Goal: Task Accomplishment & Management: Complete application form

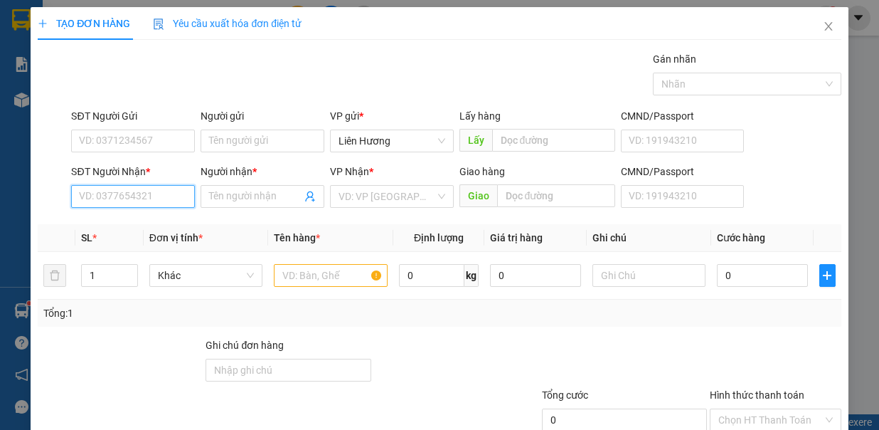
drag, startPoint x: 156, startPoint y: 196, endPoint x: 379, endPoint y: 326, distance: 257.6
click at [310, 287] on div "Transit Pickup Surcharge Ids Transit Deliver Surcharge Ids Transit Deliver Surc…" at bounding box center [439, 277] width 803 height 452
drag, startPoint x: 317, startPoint y: 279, endPoint x: 583, endPoint y: 276, distance: 266.1
click at [317, 279] on input "text" at bounding box center [331, 275] width 114 height 23
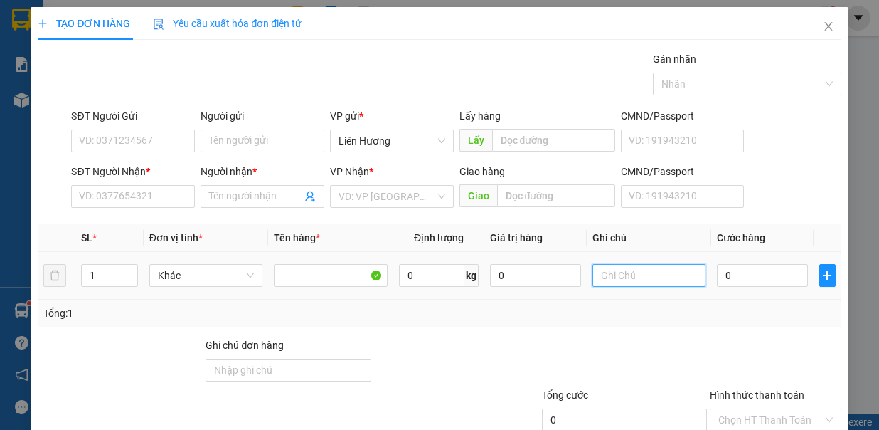
click at [615, 273] on input "text" at bounding box center [650, 275] width 114 height 23
type input "1TX - HS"
click at [733, 270] on input "0" at bounding box center [762, 275] width 91 height 23
type input "6"
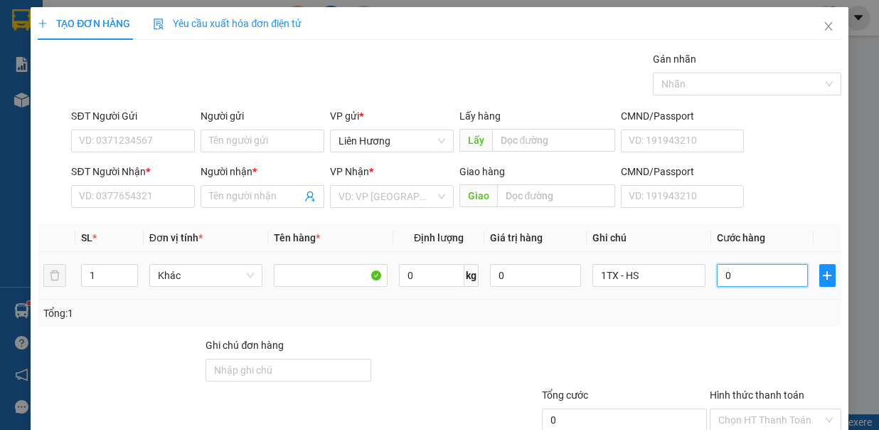
type input "6"
type input "60"
type input "60.000"
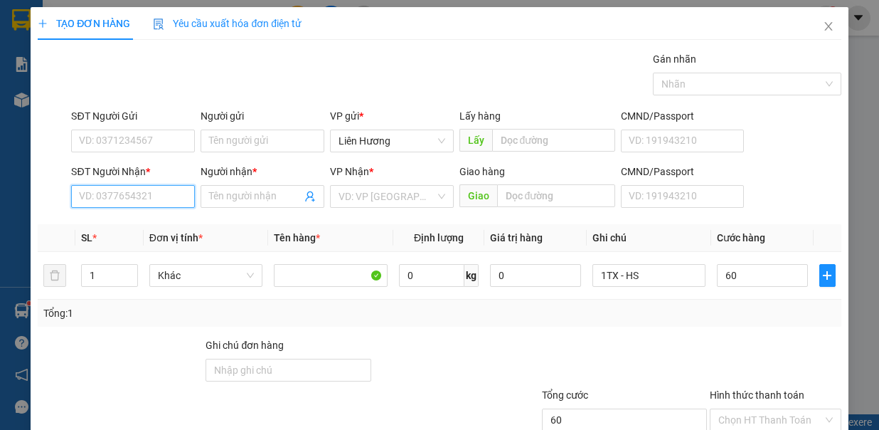
type input "60.000"
click at [166, 198] on input "SĐT Người Nhận *" at bounding box center [133, 196] width 124 height 23
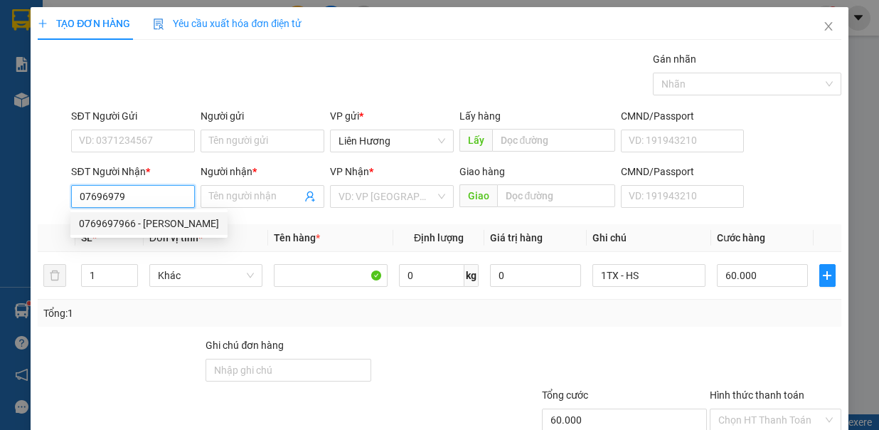
click at [160, 225] on div "0769697966 - [PERSON_NAME]" at bounding box center [149, 224] width 140 height 16
type input "0769697966"
type input "CẢNH"
type input "0769697966"
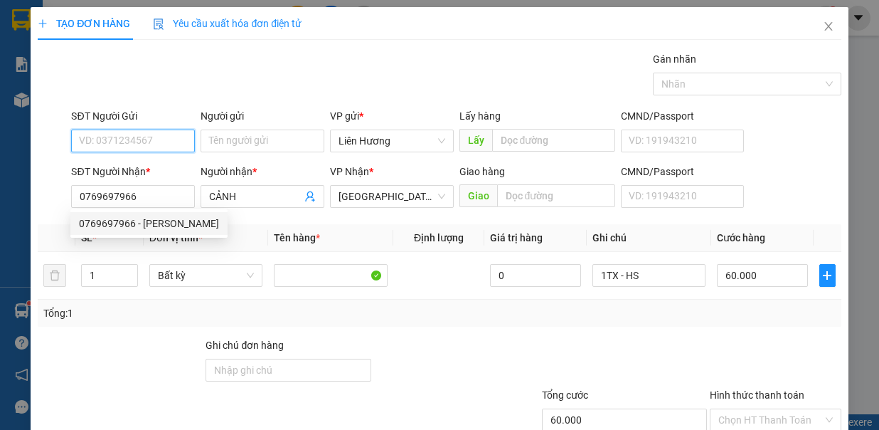
click at [159, 132] on input "SĐT Người Gửi" at bounding box center [133, 140] width 124 height 23
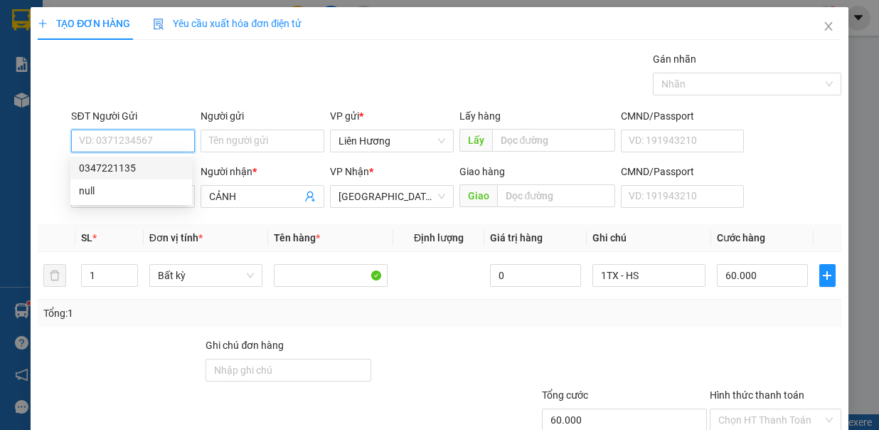
click at [142, 161] on div "0347221135" at bounding box center [131, 168] width 105 height 16
type input "0347221135"
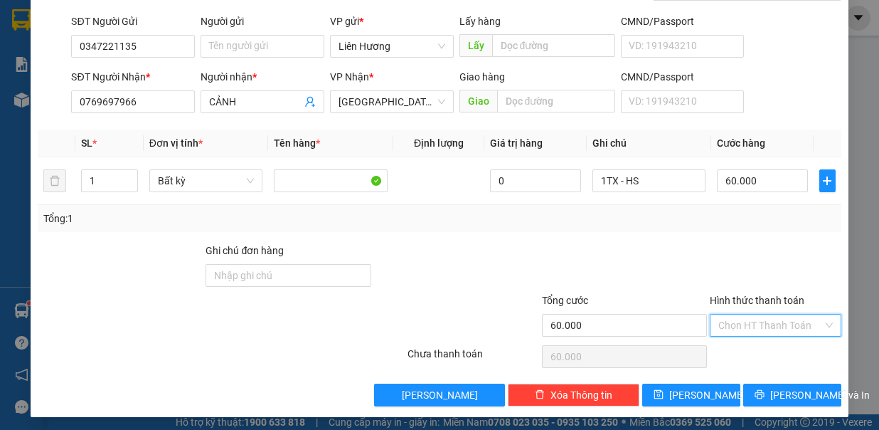
click at [757, 315] on input "Hình thức thanh toán" at bounding box center [771, 324] width 105 height 21
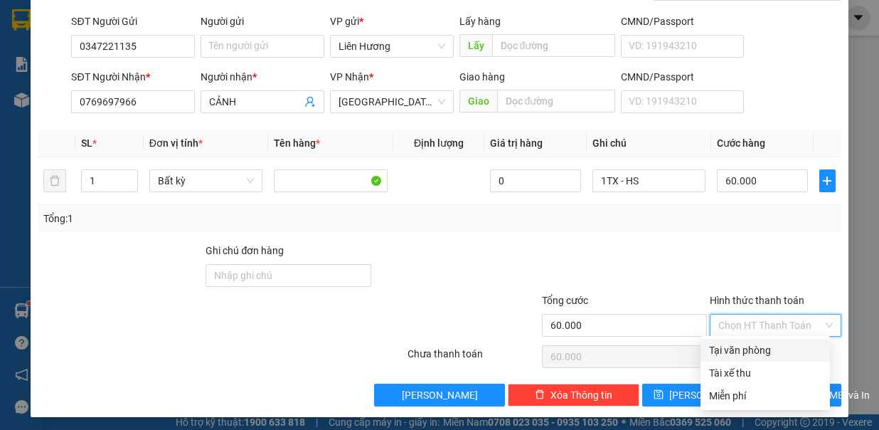
click at [769, 349] on div "Tại văn phòng" at bounding box center [765, 350] width 112 height 16
type input "0"
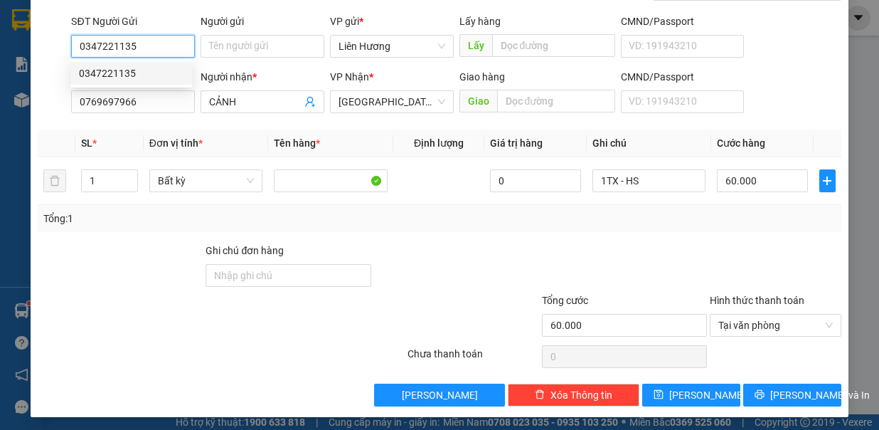
drag, startPoint x: 158, startPoint y: 43, endPoint x: 51, endPoint y: 65, distance: 108.8
click at [51, 65] on form "SĐT Người Gửi 0347221135 Người gửi Tên người gửi VP gửi * Liên Hương Lấy hàng L…" at bounding box center [439, 66] width 803 height 105
type input "0335244161"
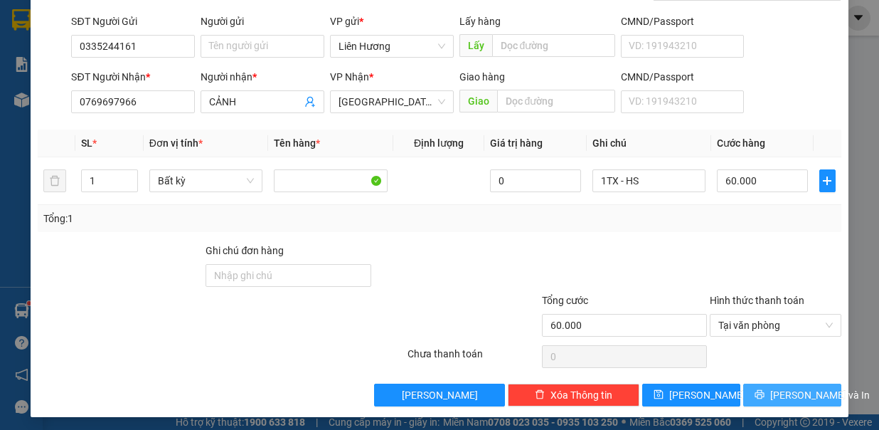
click at [786, 389] on div "Transit Pickup Surcharge Ids Transit Deliver Surcharge Ids Transit Deliver Surc…" at bounding box center [439, 183] width 803 height 452
click at [786, 389] on span "[PERSON_NAME] và In" at bounding box center [821, 395] width 100 height 16
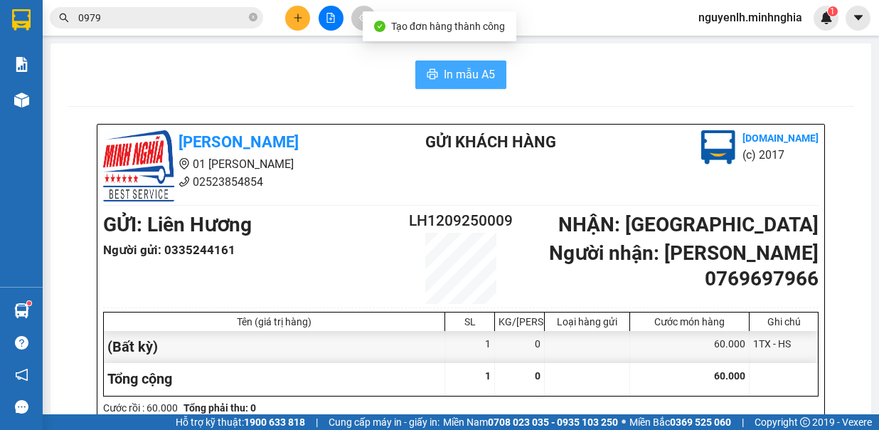
click at [458, 75] on span "In mẫu A5" at bounding box center [469, 74] width 51 height 18
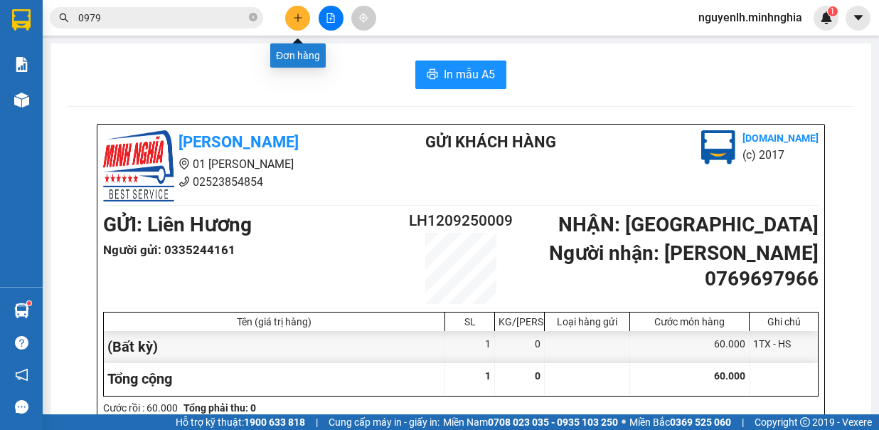
click at [292, 13] on button at bounding box center [297, 18] width 25 height 25
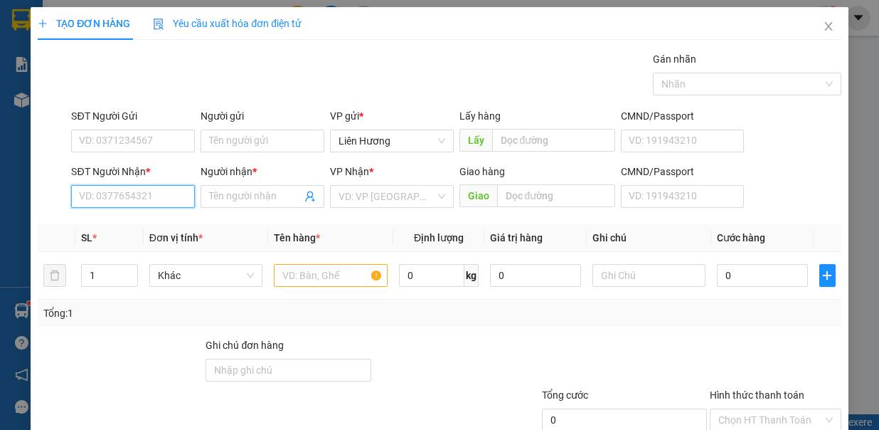
drag, startPoint x: 143, startPoint y: 199, endPoint x: 151, endPoint y: 227, distance: 28.8
click at [142, 199] on input "SĐT Người Nhận *" at bounding box center [133, 196] width 124 height 23
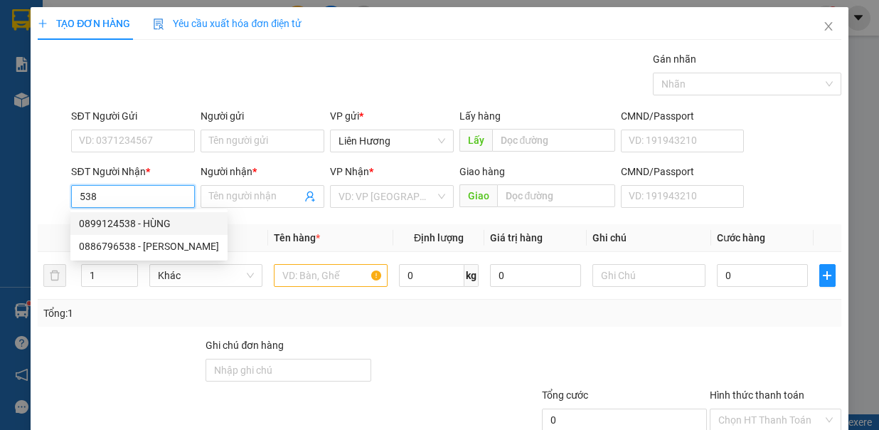
click at [133, 221] on div "0899124538 - HÙNG" at bounding box center [149, 224] width 140 height 16
type input "0899124538"
type input "HÙNG"
type input "CV 30.4 / C11"
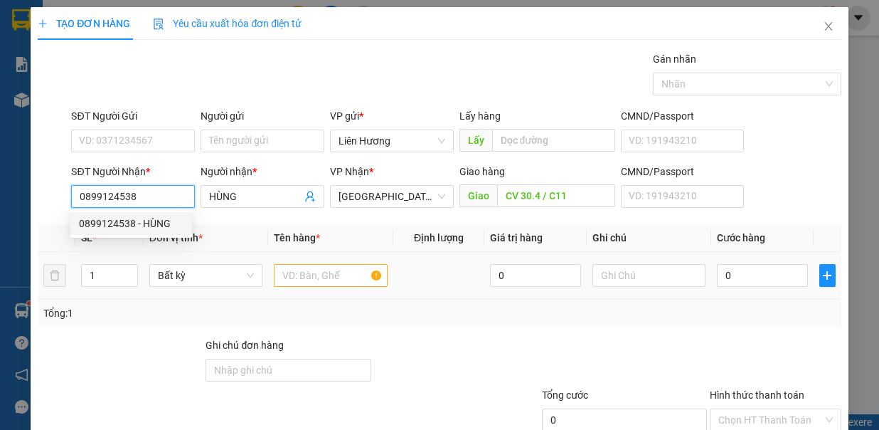
type input "0899124538"
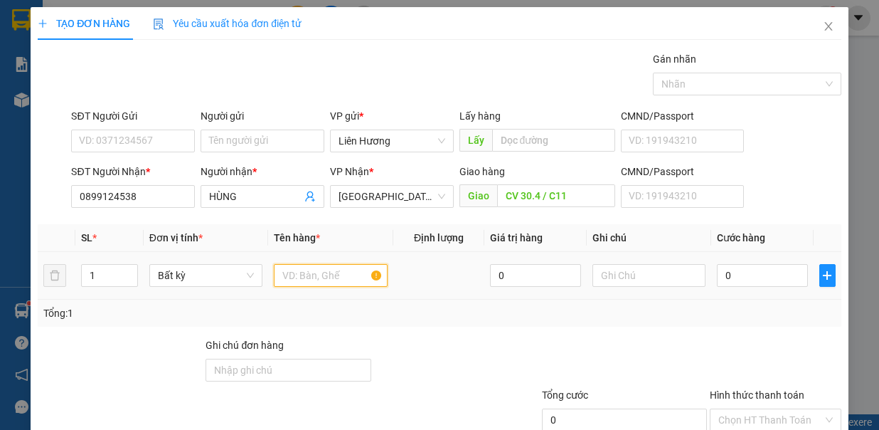
click at [337, 276] on input "text" at bounding box center [331, 275] width 114 height 23
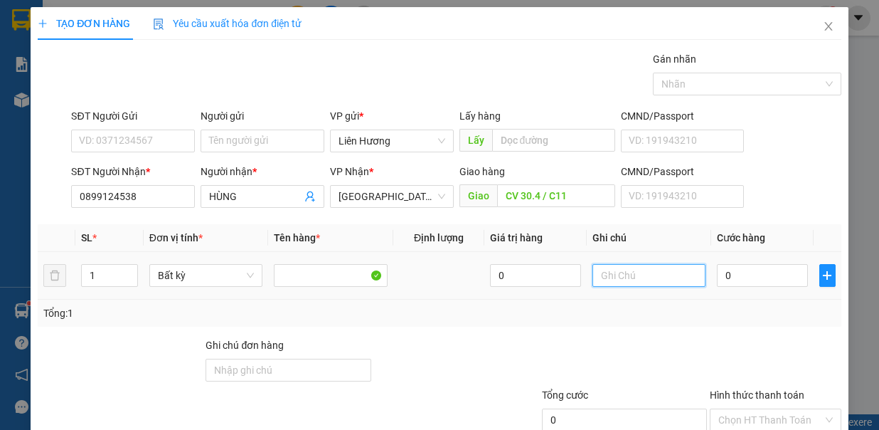
click at [655, 272] on input "text" at bounding box center [650, 275] width 114 height 23
click at [593, 268] on input "1 RĂNG" at bounding box center [650, 275] width 114 height 23
click at [593, 276] on input "1 RĂNG" at bounding box center [650, 275] width 114 height 23
click at [594, 276] on input "1 RĂNG" at bounding box center [650, 275] width 114 height 23
type input "1H RĂNG"
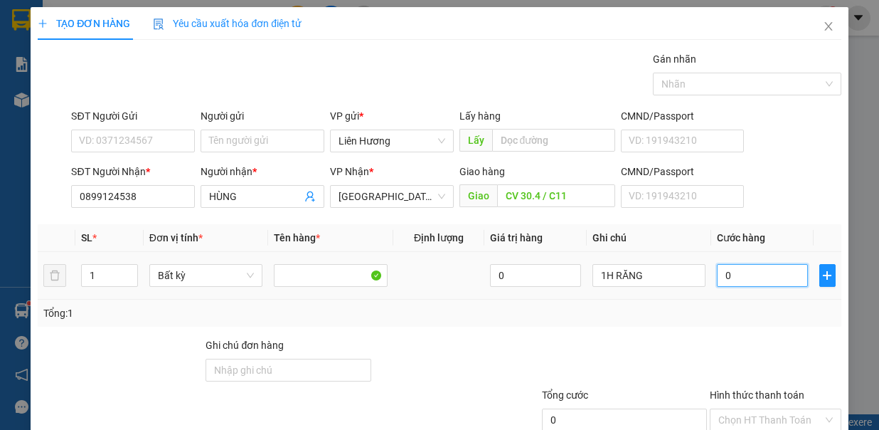
click at [733, 281] on input "0" at bounding box center [762, 275] width 91 height 23
type input "4"
type input "40"
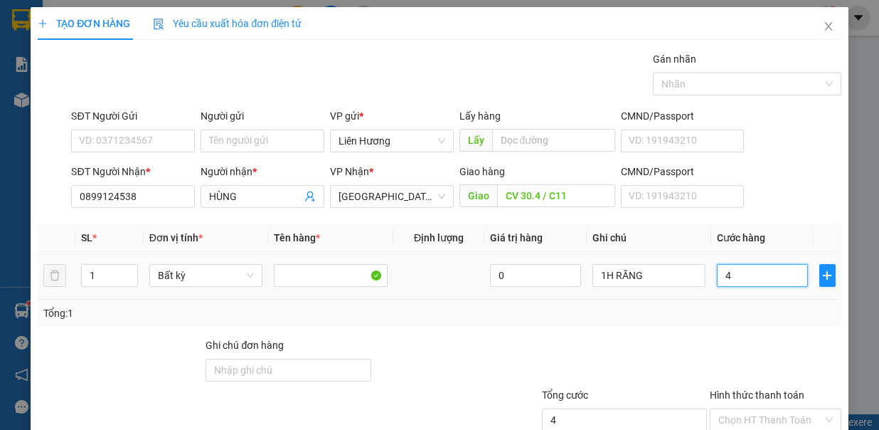
type input "40"
type input "40.000"
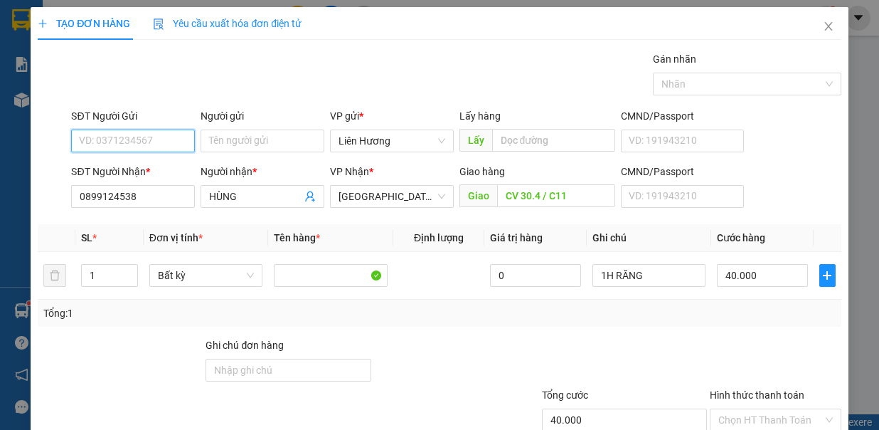
click at [170, 138] on input "SĐT Người Gửi" at bounding box center [133, 140] width 124 height 23
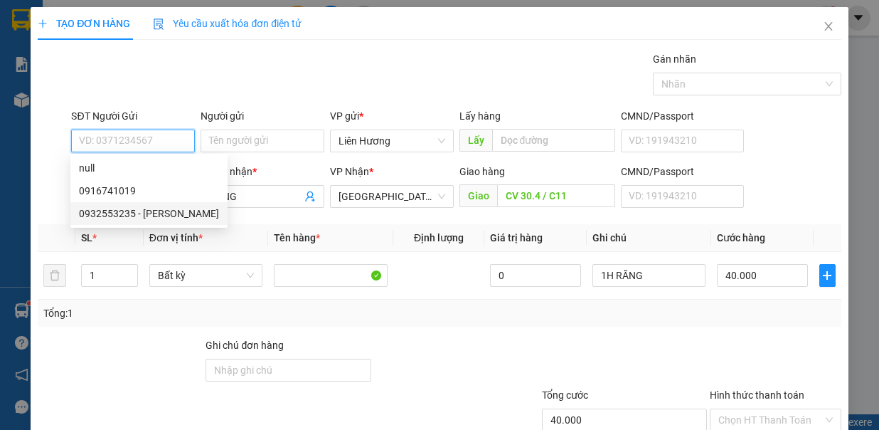
drag, startPoint x: 159, startPoint y: 207, endPoint x: 407, endPoint y: 234, distance: 249.8
click at [168, 208] on div "0932553235 - BS THỊNH" at bounding box center [149, 214] width 140 height 16
type input "0932553235"
type input "BS THỊNH"
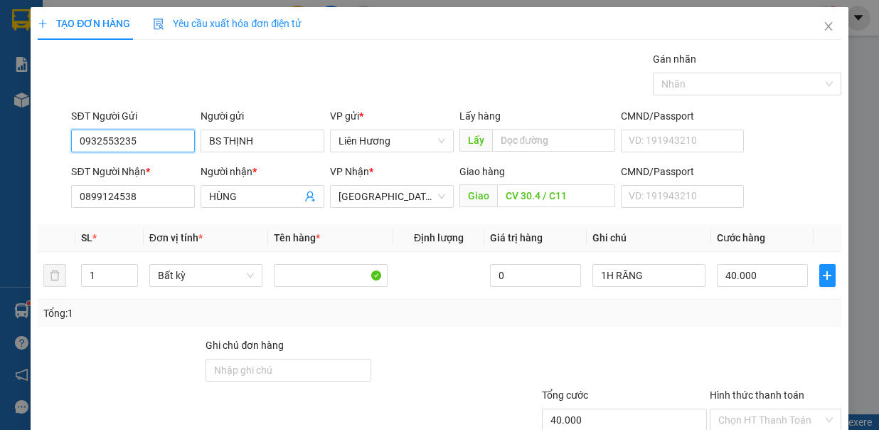
scroll to position [95, 0]
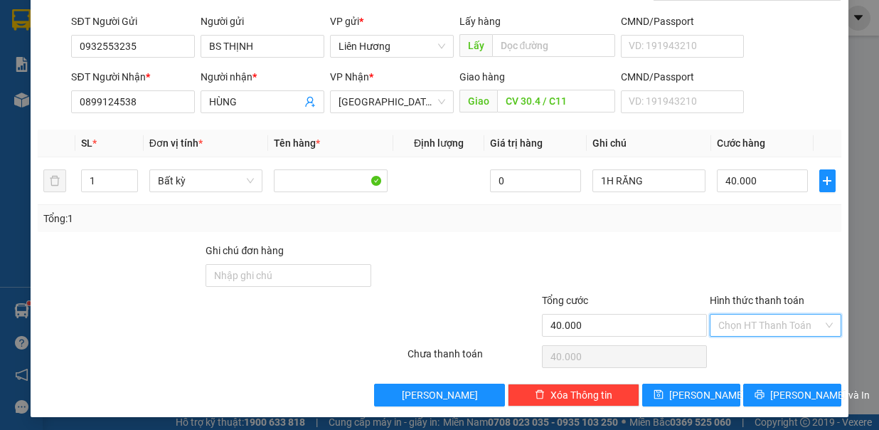
click at [770, 323] on input "Hình thức thanh toán" at bounding box center [771, 324] width 105 height 21
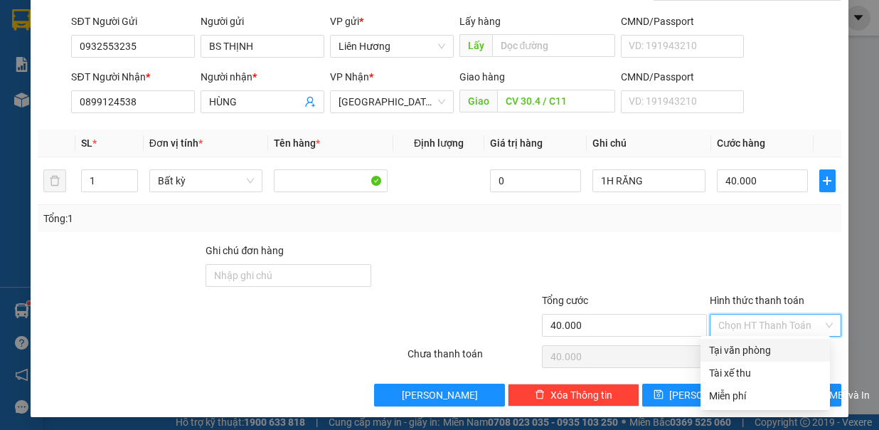
click at [778, 356] on div "Tại văn phòng" at bounding box center [765, 350] width 112 height 16
type input "0"
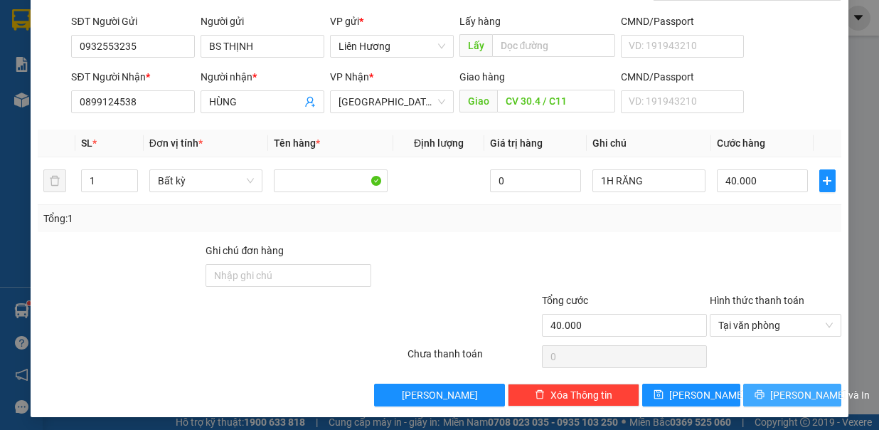
click at [780, 388] on span "[PERSON_NAME] và In" at bounding box center [821, 395] width 100 height 16
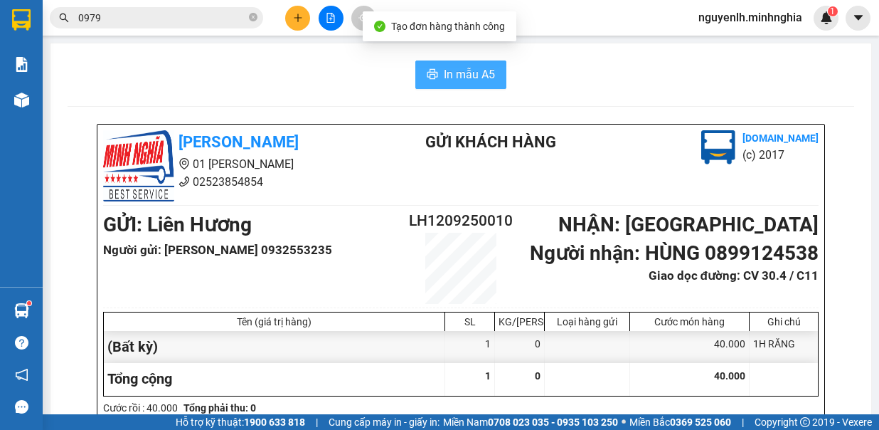
click at [458, 70] on span "In mẫu A5" at bounding box center [469, 74] width 51 height 18
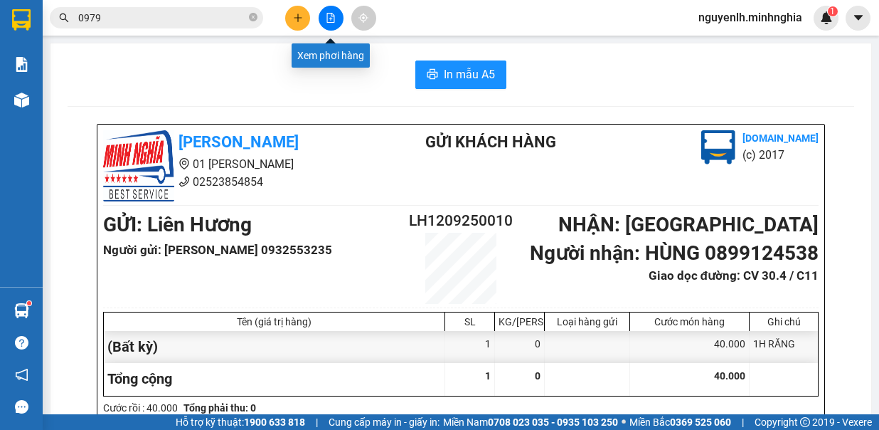
click at [322, 17] on button at bounding box center [331, 18] width 25 height 25
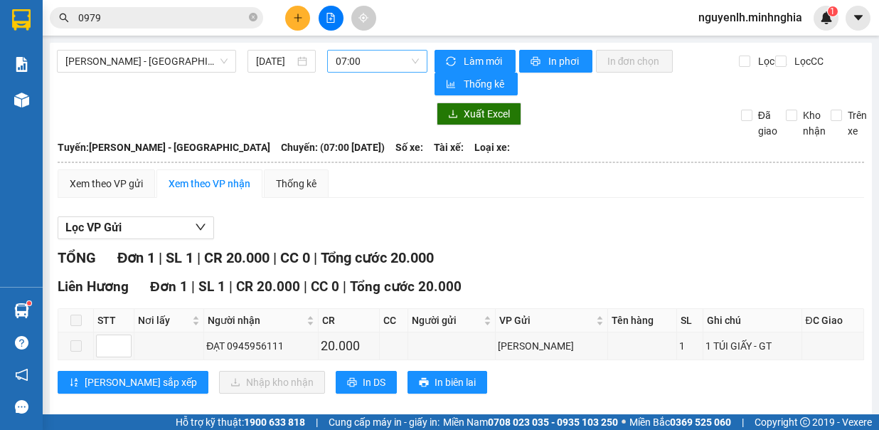
click at [378, 68] on span "07:00" at bounding box center [377, 61] width 83 height 21
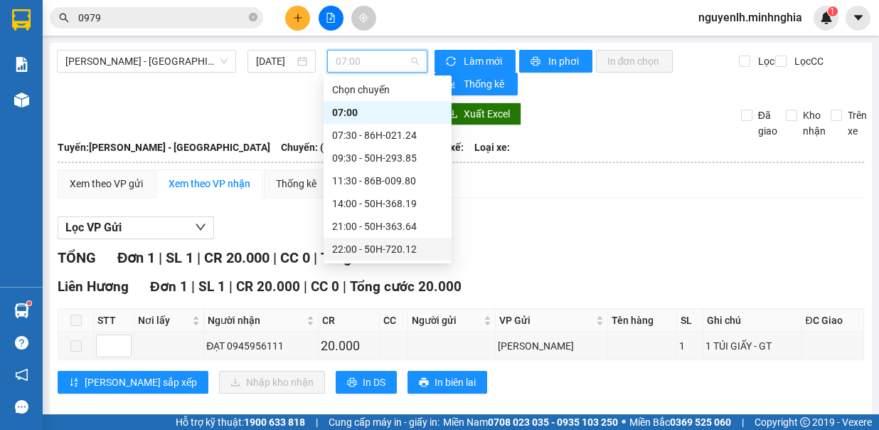
click at [294, 13] on span "plus" at bounding box center [298, 18] width 10 height 10
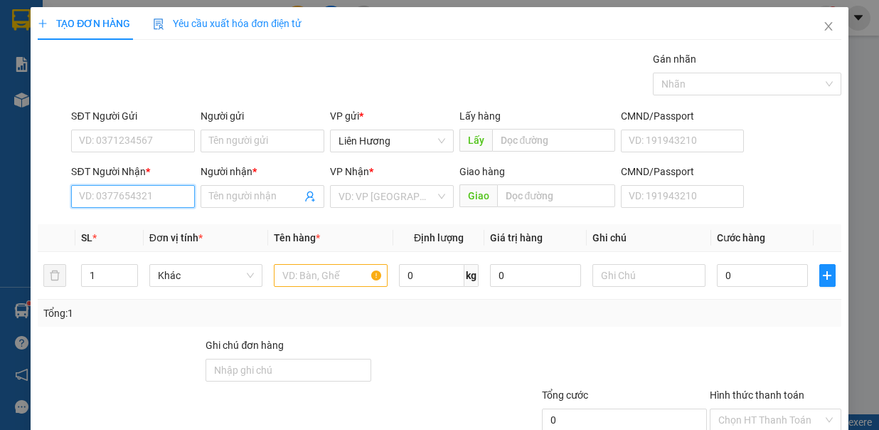
click at [119, 193] on input "SĐT Người Nhận *" at bounding box center [133, 196] width 124 height 23
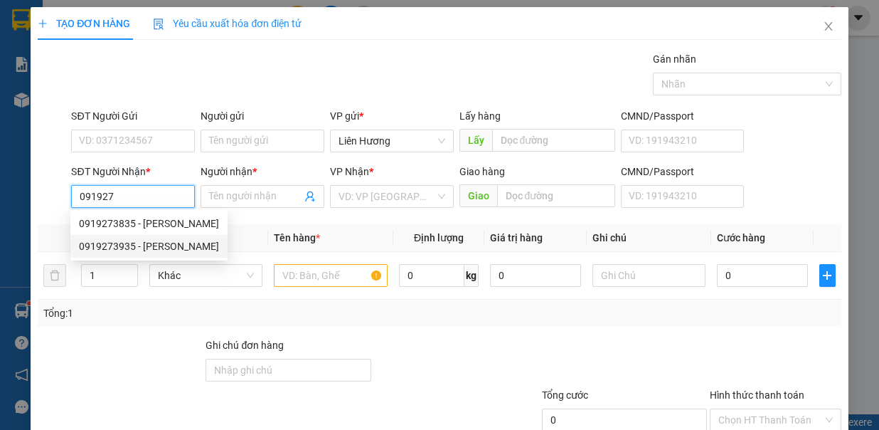
click at [155, 247] on div "0919273935 - DUYÊN" at bounding box center [149, 246] width 140 height 16
type input "0919273935"
type input "DUYÊN"
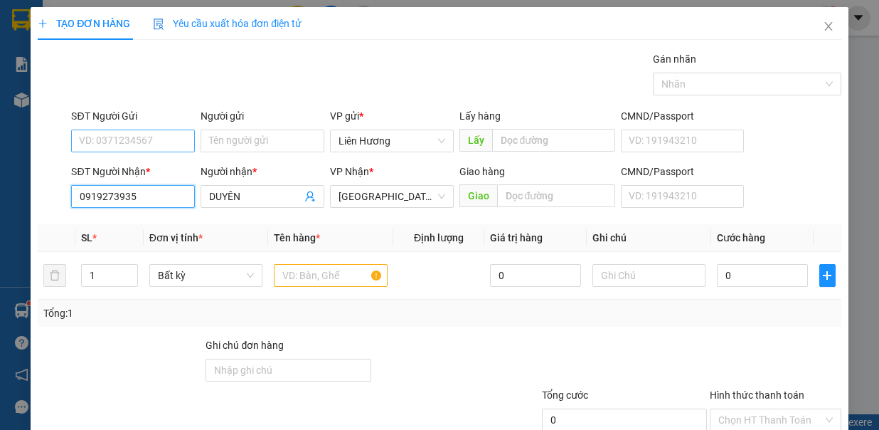
type input "0919273935"
click at [134, 139] on input "SĐT Người Gửi" at bounding box center [133, 140] width 124 height 23
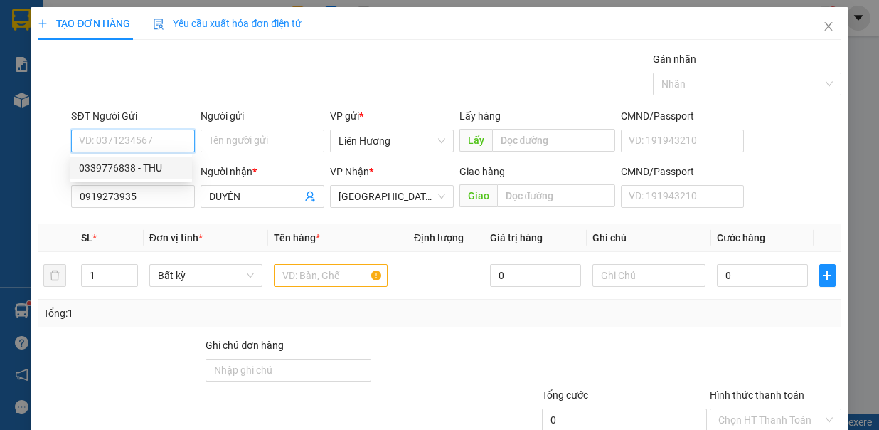
click at [162, 168] on div "0339776838 - THU" at bounding box center [131, 168] width 105 height 16
type input "0339776838"
type input "THU"
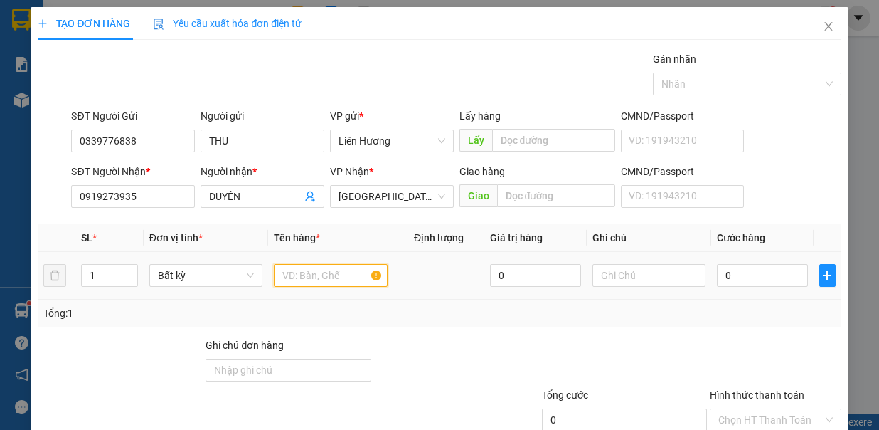
click at [312, 273] on input "text" at bounding box center [331, 275] width 114 height 23
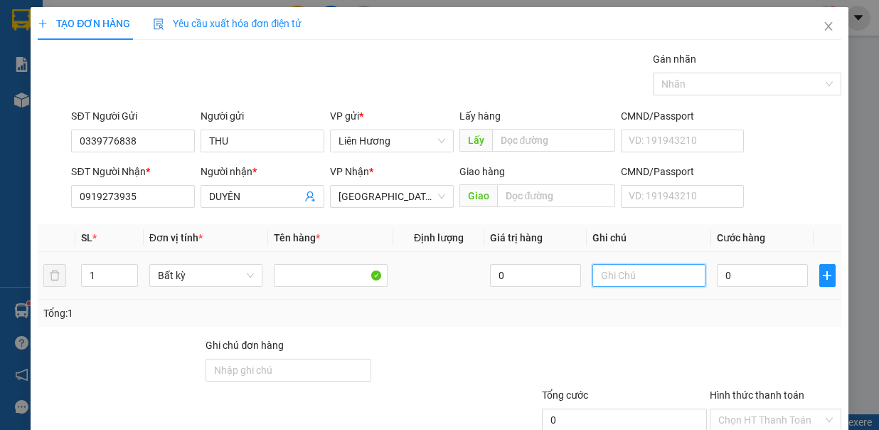
click at [596, 280] on input "text" at bounding box center [650, 275] width 114 height 23
type input "1TX - Đ.ĂN"
click at [757, 273] on input "0" at bounding box center [762, 275] width 91 height 23
type input "6"
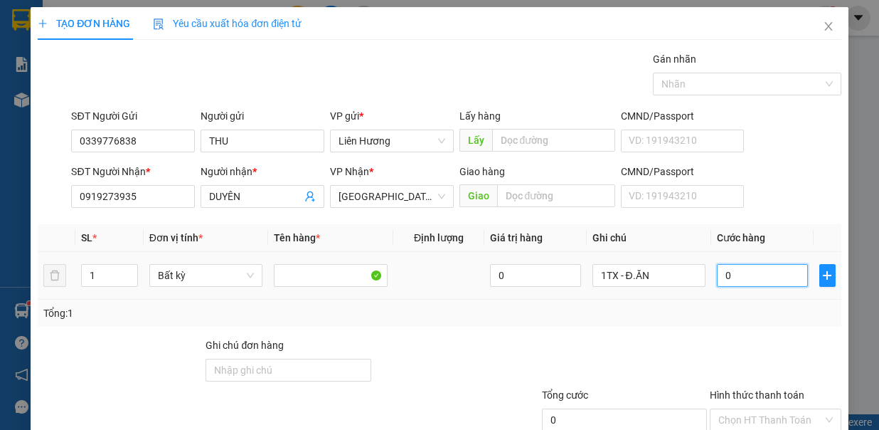
type input "6"
type input "60"
click at [763, 409] on input "Hình thức thanh toán" at bounding box center [771, 419] width 105 height 21
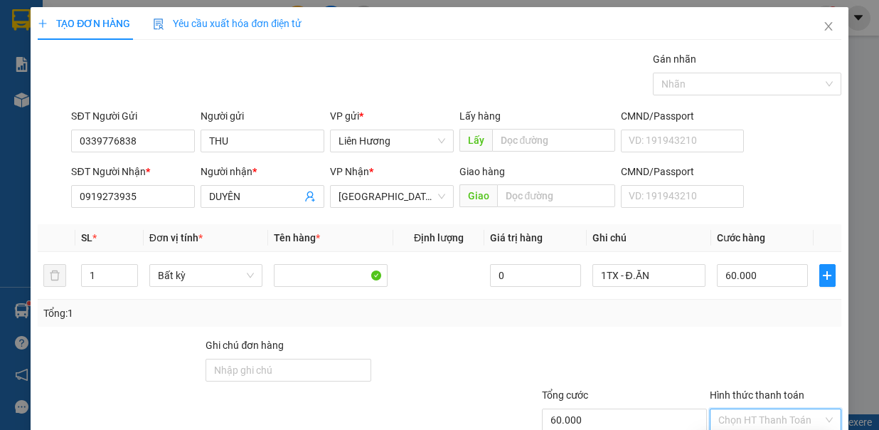
drag, startPoint x: 791, startPoint y: 385, endPoint x: 761, endPoint y: 375, distance: 31.5
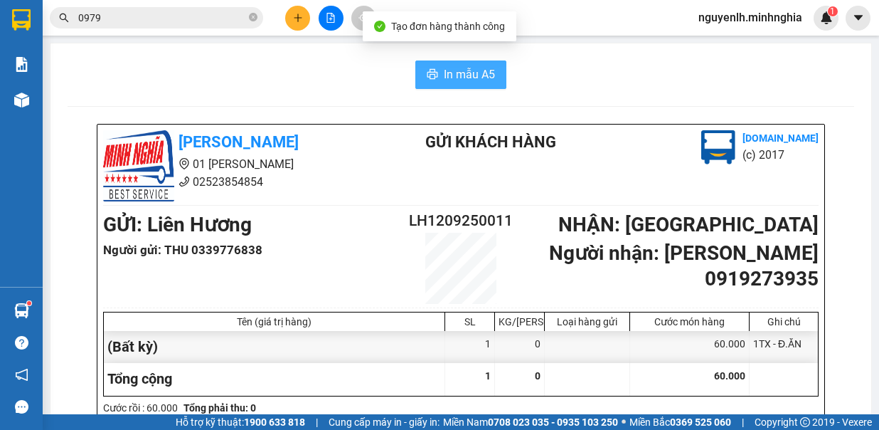
drag, startPoint x: 440, startPoint y: 65, endPoint x: 433, endPoint y: 73, distance: 11.1
click at [444, 68] on span "In mẫu A5" at bounding box center [469, 74] width 51 height 18
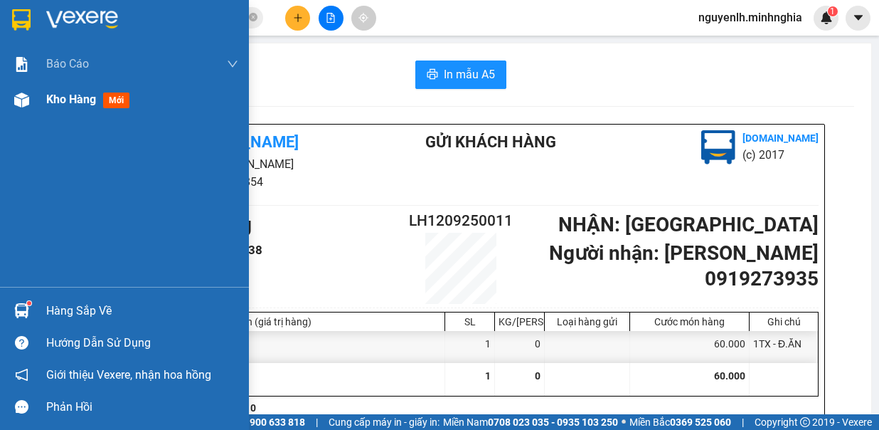
click at [58, 85] on div "Kho hàng mới" at bounding box center [142, 100] width 192 height 36
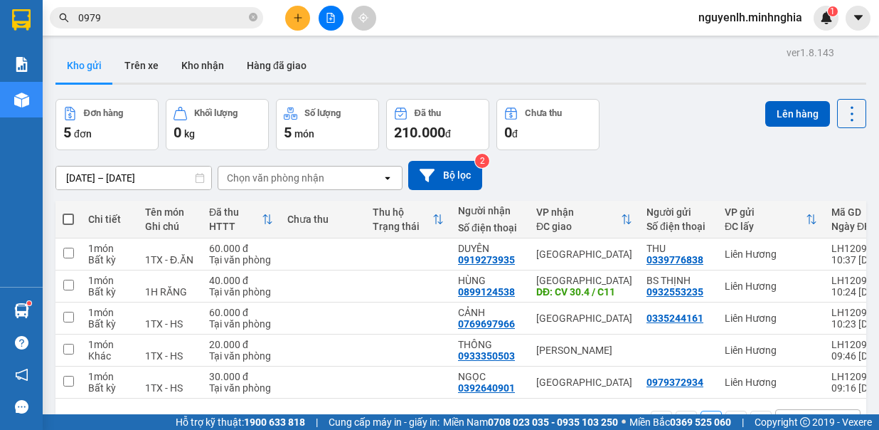
click at [68, 218] on span at bounding box center [68, 218] width 11 height 11
click at [68, 212] on input "checkbox" at bounding box center [68, 212] width 0 height 0
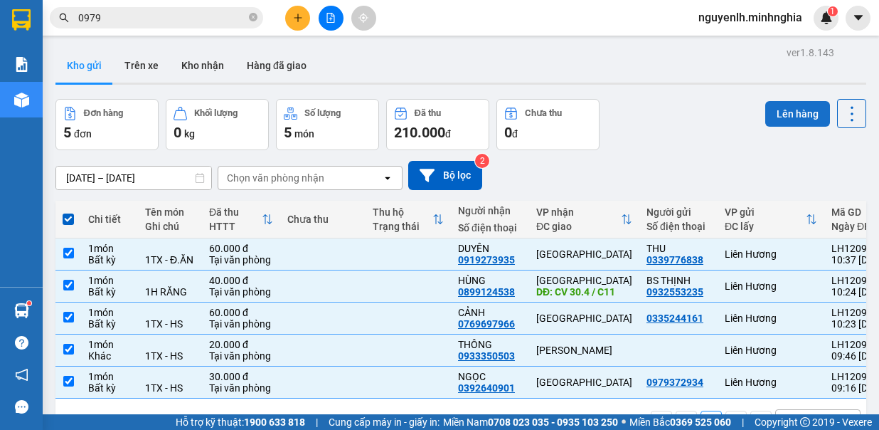
click at [792, 117] on button "Lên hàng" at bounding box center [798, 114] width 65 height 26
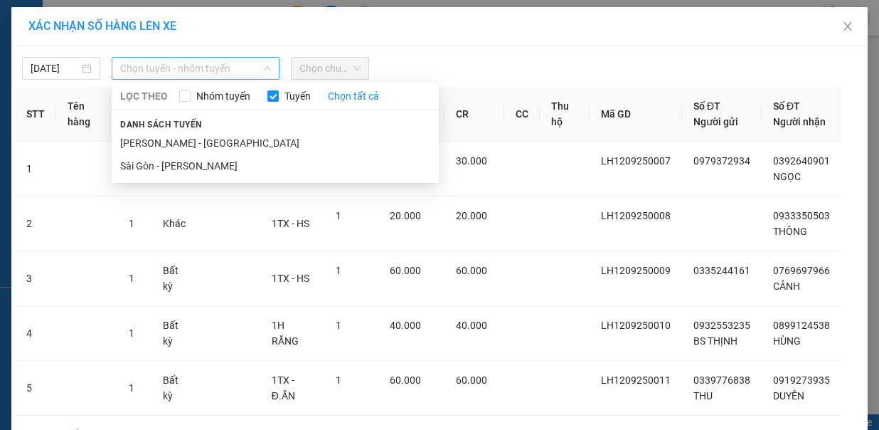
click at [170, 60] on span "Chọn tuyến - nhóm tuyến" at bounding box center [195, 68] width 151 height 21
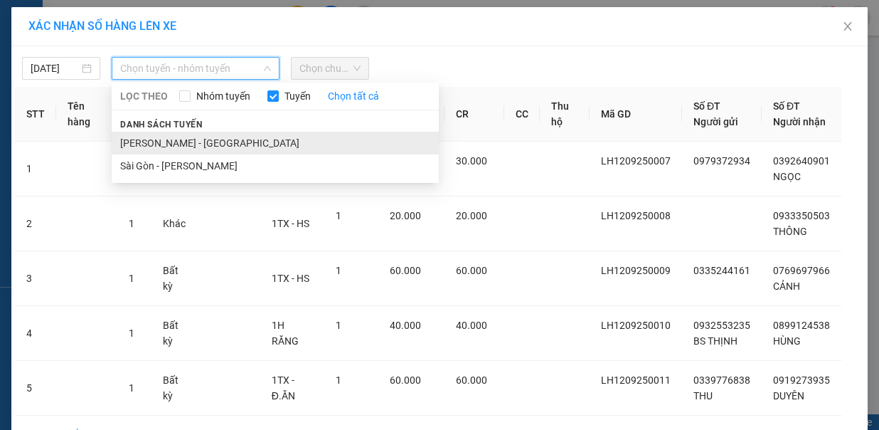
click at [194, 132] on li "[PERSON_NAME] - [GEOGRAPHIC_DATA]" at bounding box center [275, 143] width 327 height 23
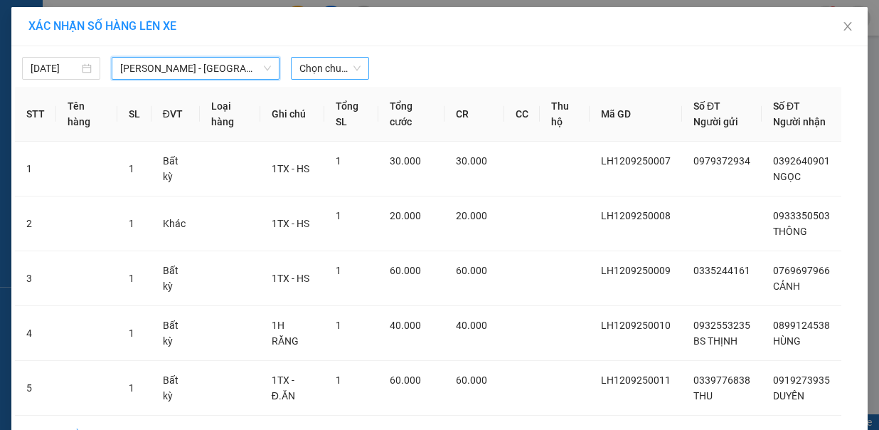
click at [331, 79] on div "Chọn chuyến" at bounding box center [330, 68] width 78 height 23
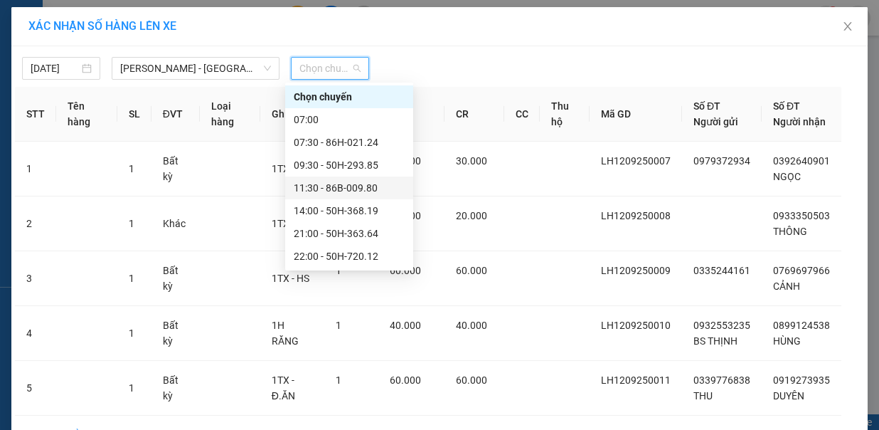
click at [358, 191] on div "11:30 - 86B-009.80" at bounding box center [349, 188] width 111 height 16
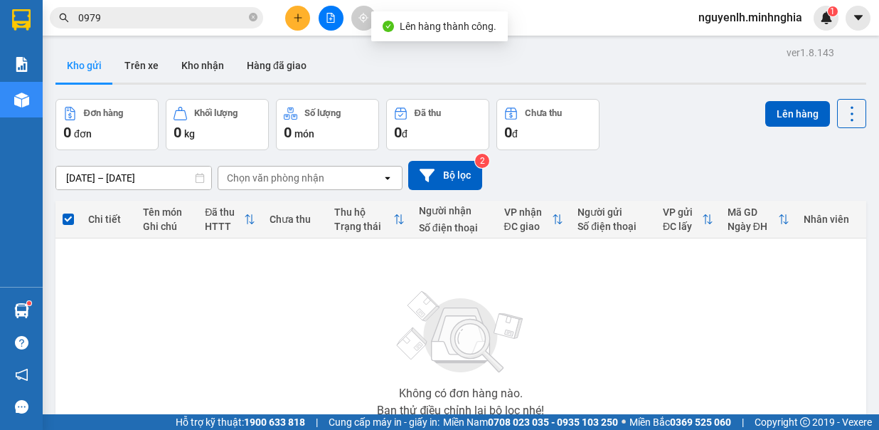
click at [336, 14] on button at bounding box center [331, 18] width 25 height 25
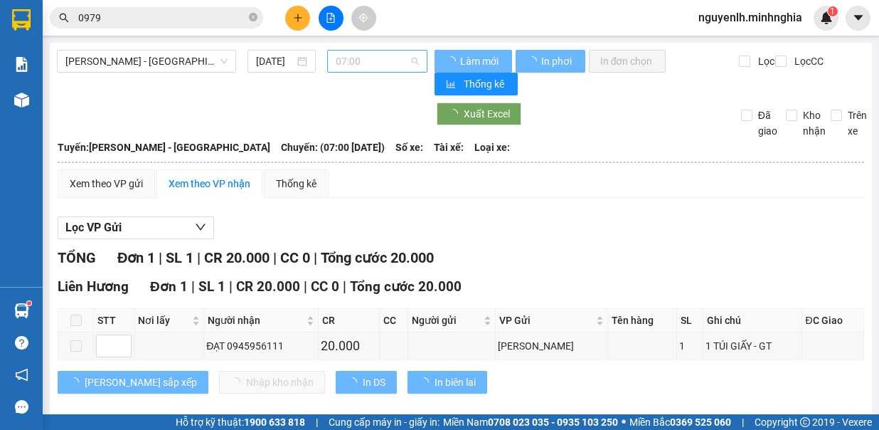
click at [357, 64] on span "07:00" at bounding box center [377, 61] width 83 height 21
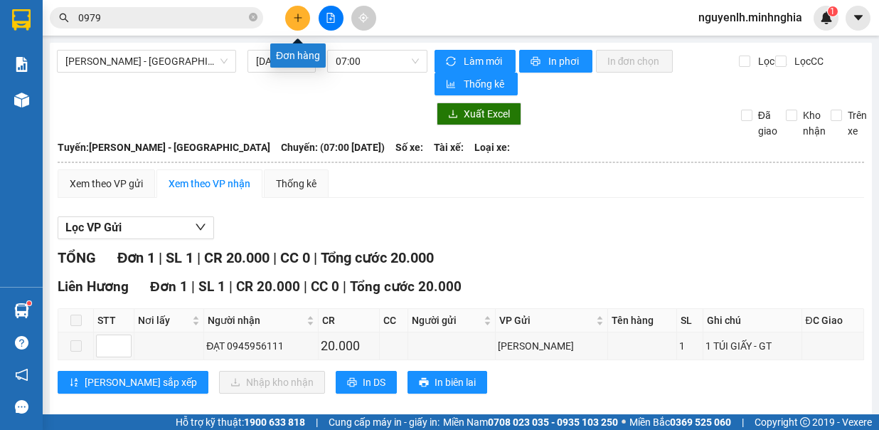
click at [299, 16] on icon "plus" at bounding box center [298, 18] width 10 height 10
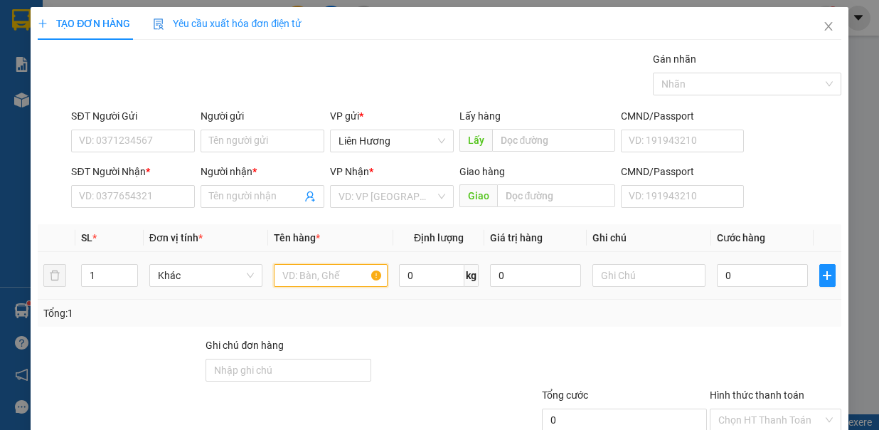
click at [277, 273] on input "text" at bounding box center [331, 275] width 114 height 23
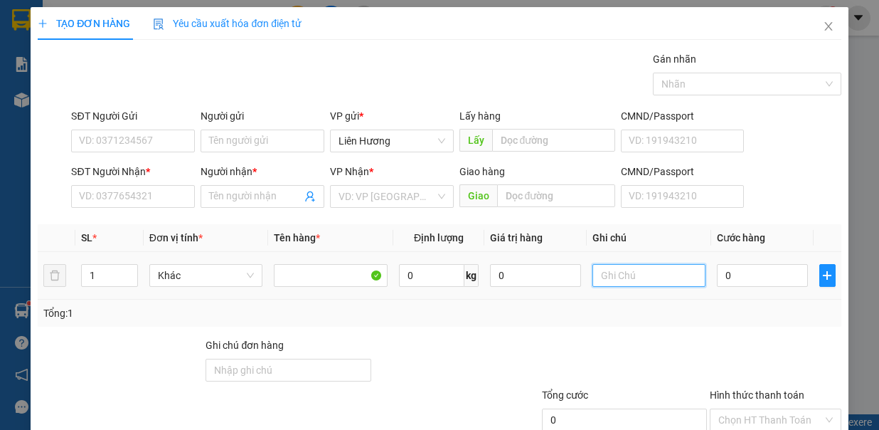
click at [603, 278] on input "text" at bounding box center [650, 275] width 114 height 23
type input "1TG - Q.ÁO"
click at [742, 270] on input "0" at bounding box center [762, 275] width 91 height 23
type input "5"
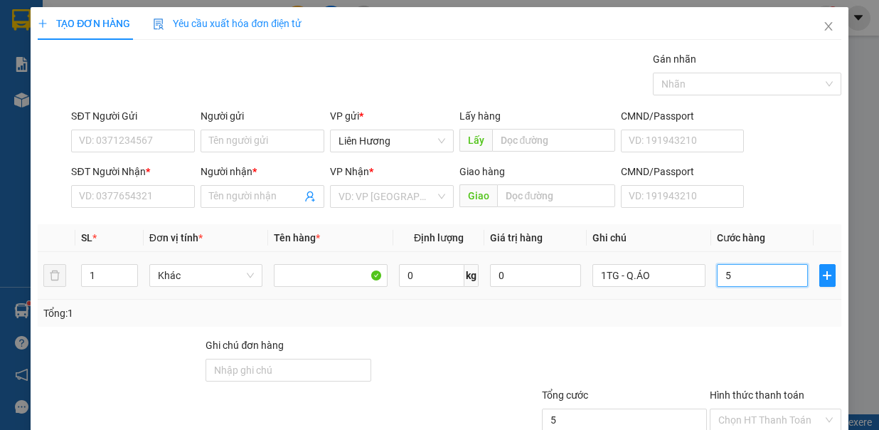
type input "5"
type input "50"
type input "50.000"
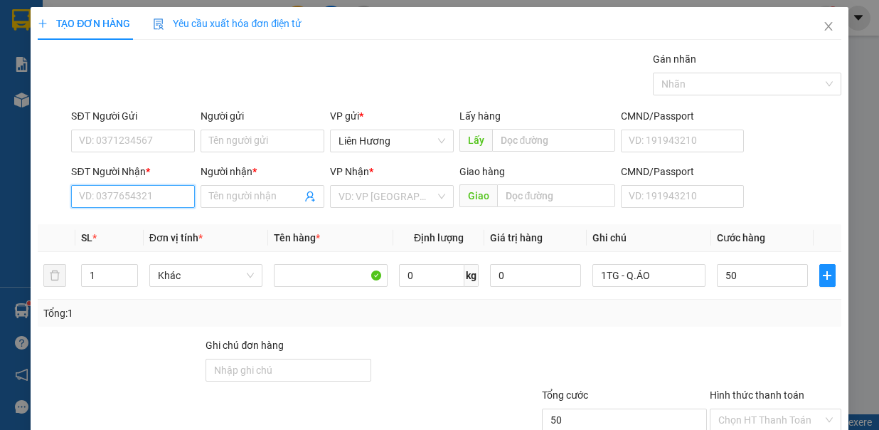
type input "50.000"
click at [139, 194] on input "SĐT Người Nhận *" at bounding box center [133, 196] width 124 height 23
type input "0376711833"
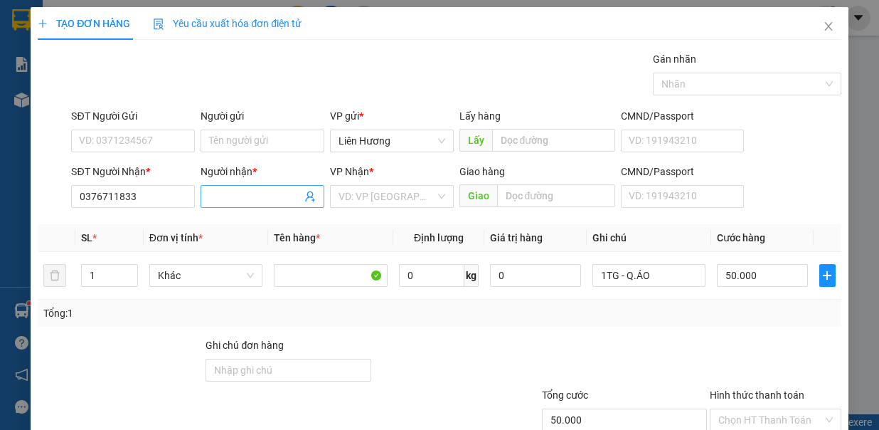
click at [245, 193] on input "Người nhận *" at bounding box center [255, 197] width 92 height 16
type input "BƯỞI"
click at [366, 194] on input "search" at bounding box center [387, 196] width 97 height 21
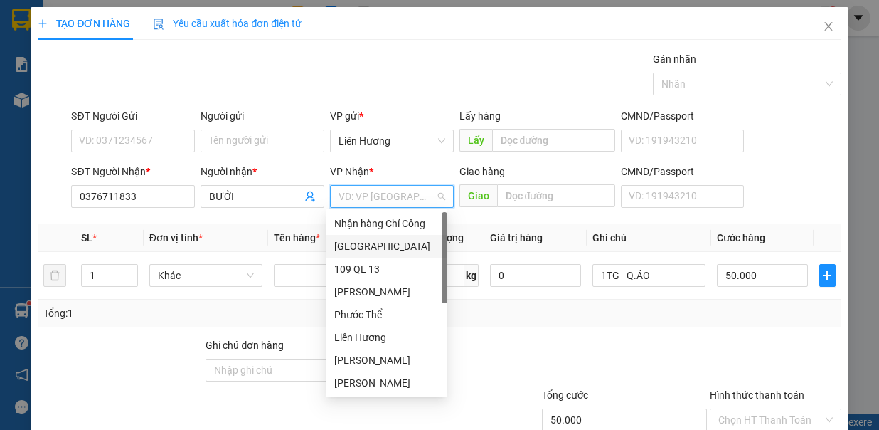
drag, startPoint x: 370, startPoint y: 245, endPoint x: 513, endPoint y: 216, distance: 145.8
click at [370, 243] on div "[GEOGRAPHIC_DATA]" at bounding box center [386, 246] width 105 height 16
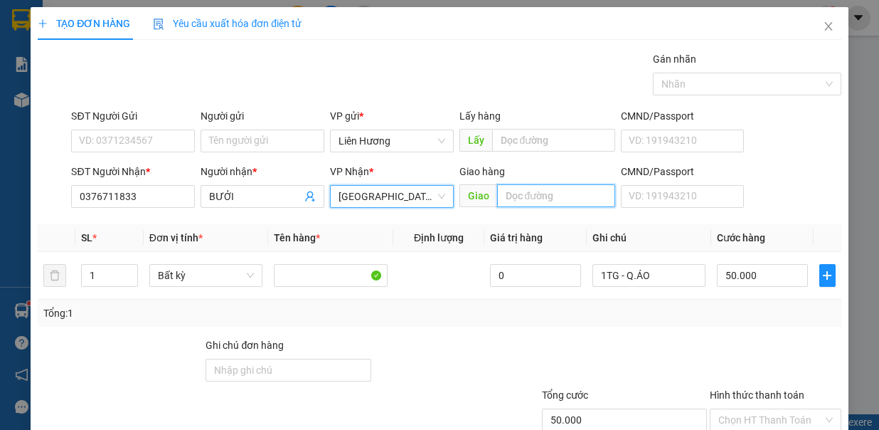
click at [546, 186] on input "text" at bounding box center [556, 195] width 118 height 23
type input "N3 GỘP"
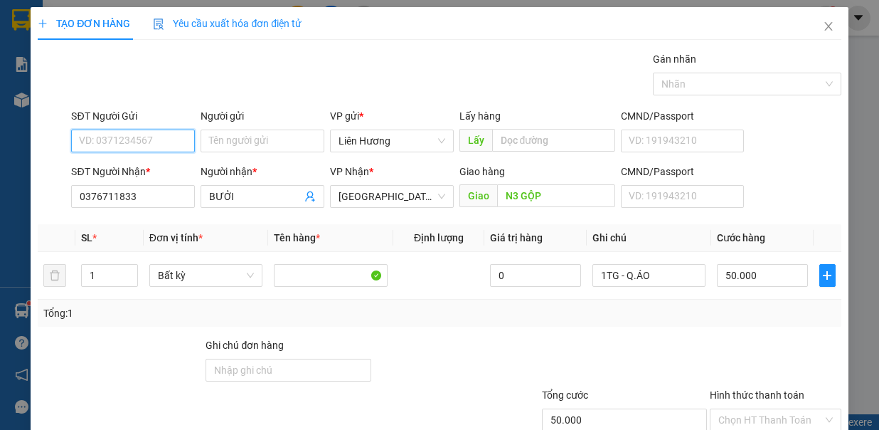
click at [139, 144] on input "SĐT Người Gửi" at bounding box center [133, 140] width 124 height 23
type input "0815760913"
click at [770, 409] on input "Hình thức thanh toán" at bounding box center [771, 419] width 105 height 21
type input "0"
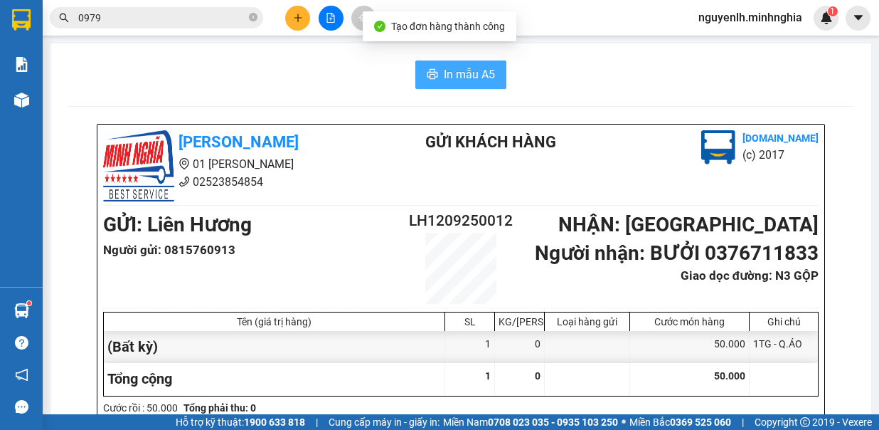
click at [475, 72] on span "In mẫu A5" at bounding box center [469, 74] width 51 height 18
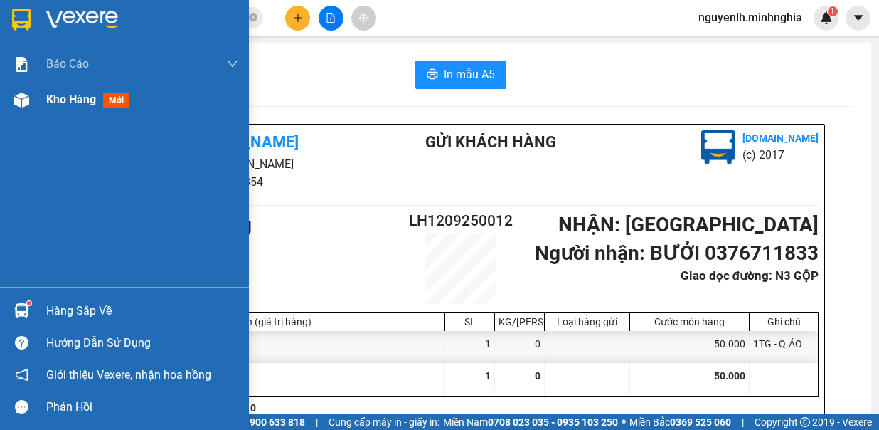
click at [71, 98] on span "Kho hàng" at bounding box center [71, 99] width 50 height 14
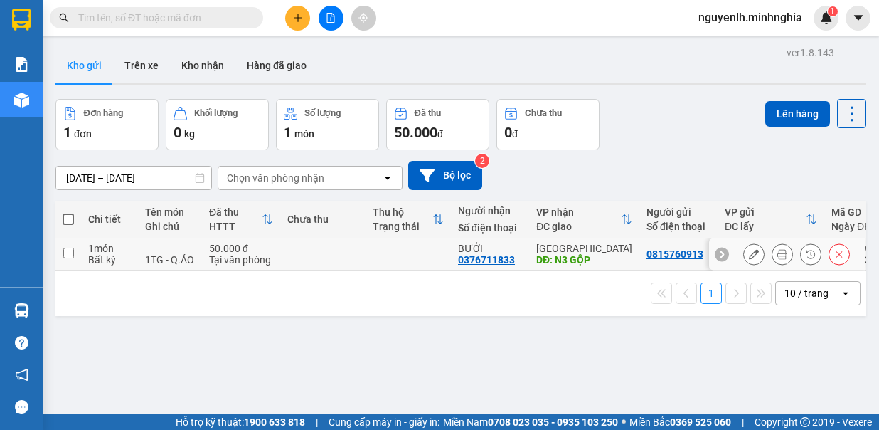
click at [74, 255] on td at bounding box center [68, 254] width 26 height 32
checkbox input "true"
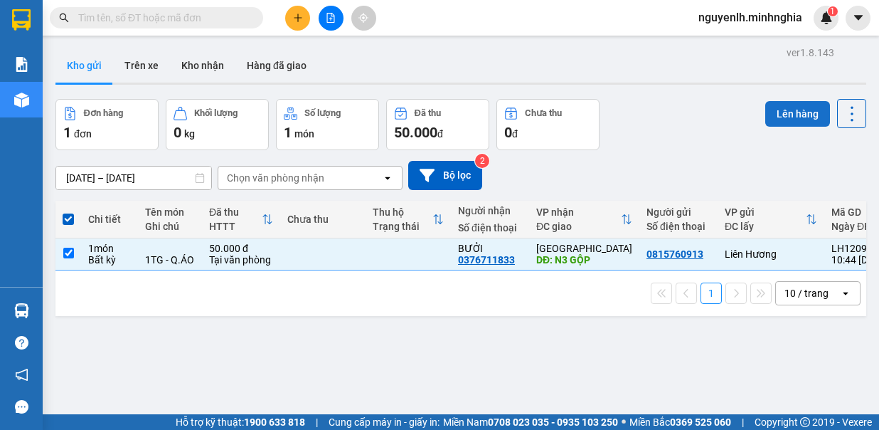
click at [778, 117] on button "Lên hàng" at bounding box center [798, 114] width 65 height 26
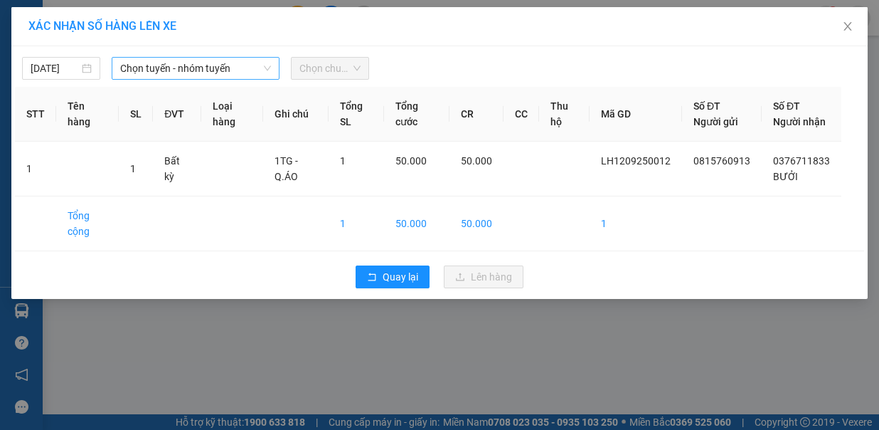
click at [141, 60] on span "Chọn tuyến - nhóm tuyến" at bounding box center [195, 68] width 151 height 21
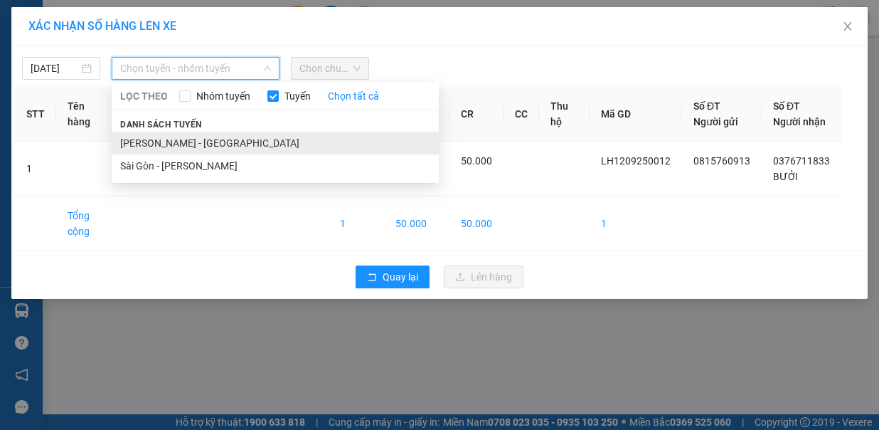
drag, startPoint x: 186, startPoint y: 125, endPoint x: 209, endPoint y: 117, distance: 25.0
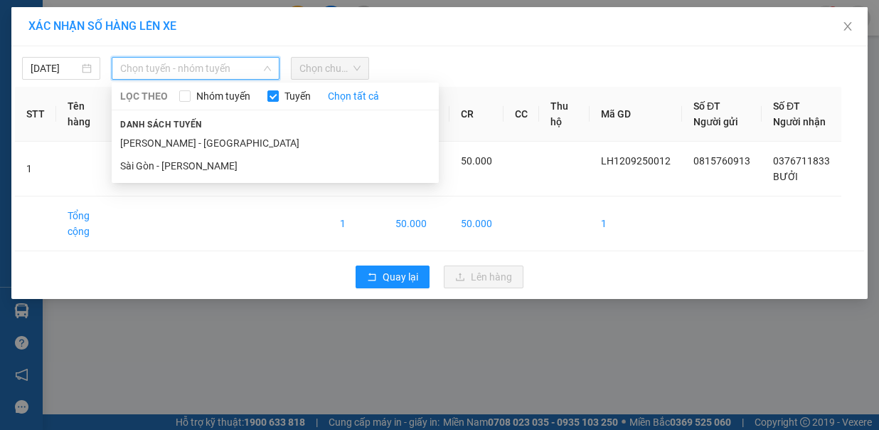
click at [188, 132] on li "[PERSON_NAME] - [GEOGRAPHIC_DATA]" at bounding box center [275, 143] width 327 height 23
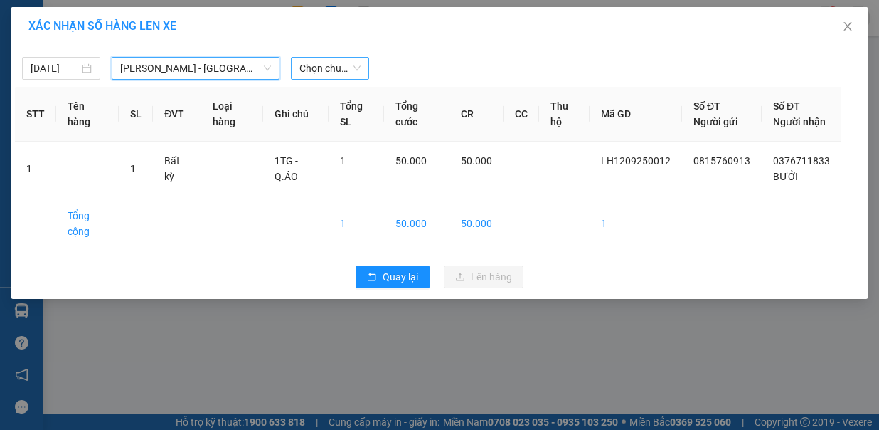
click at [345, 66] on span "Chọn chuyến" at bounding box center [330, 68] width 61 height 21
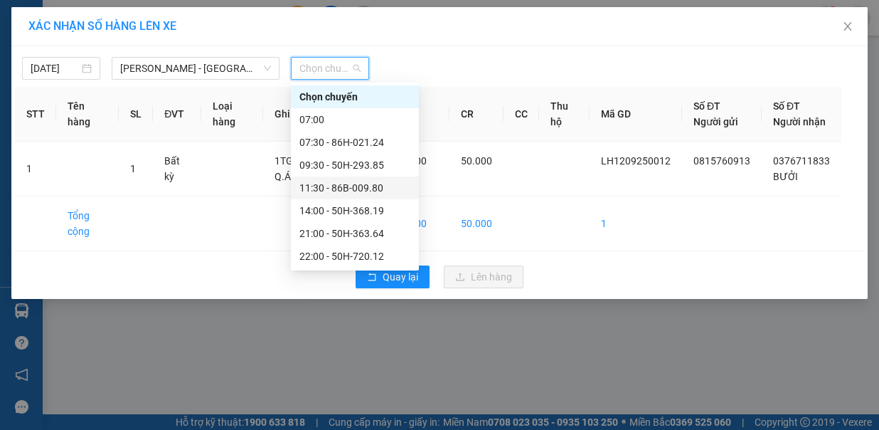
click at [361, 183] on div "11:30 - 86B-009.80" at bounding box center [355, 188] width 111 height 16
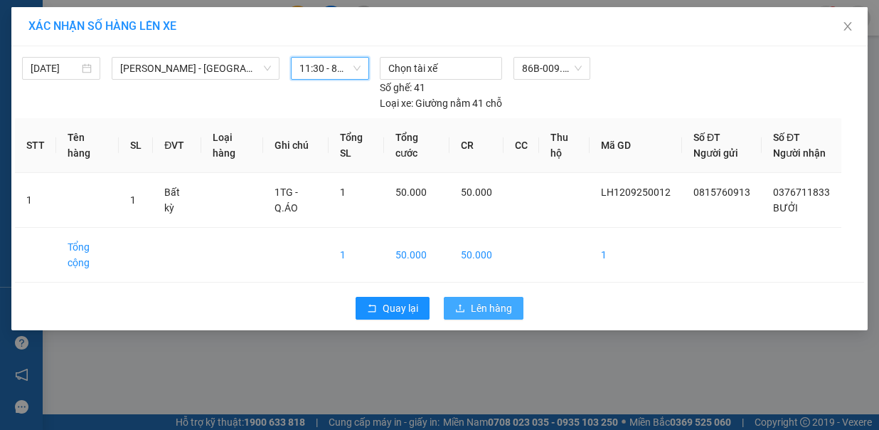
drag, startPoint x: 448, startPoint y: 286, endPoint x: 479, endPoint y: 282, distance: 31.5
click at [450, 297] on button "Lên hàng" at bounding box center [484, 308] width 80 height 23
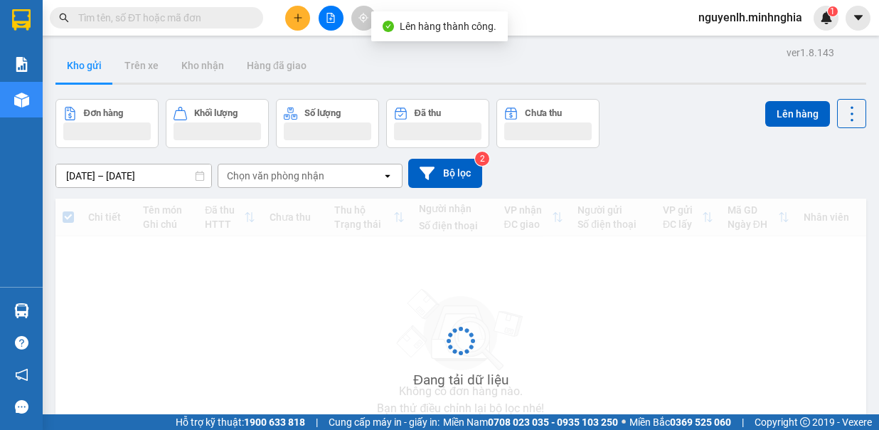
click at [324, 23] on button at bounding box center [331, 18] width 25 height 25
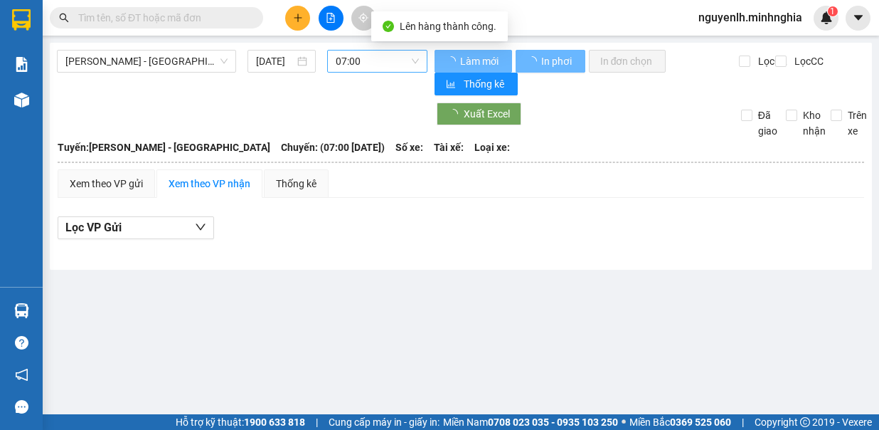
click at [388, 65] on span "07:00" at bounding box center [377, 61] width 83 height 21
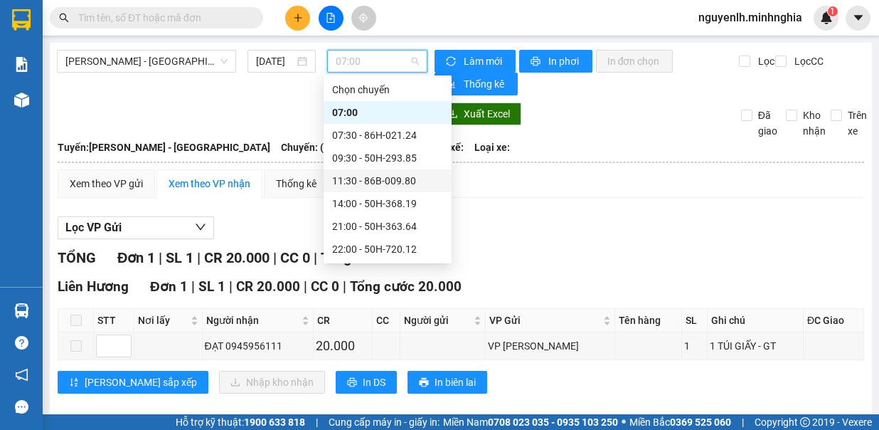
click at [406, 181] on div "11:30 - 86B-009.80" at bounding box center [387, 181] width 111 height 16
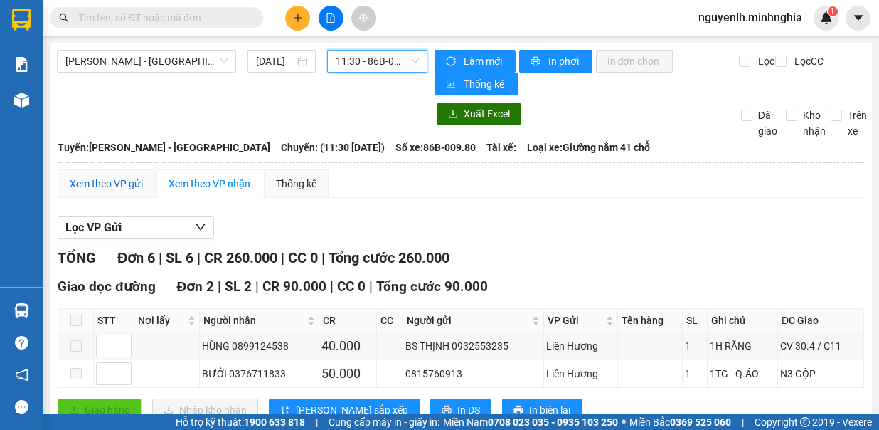
click at [125, 176] on div "Xem theo VP gửi" at bounding box center [106, 184] width 73 height 16
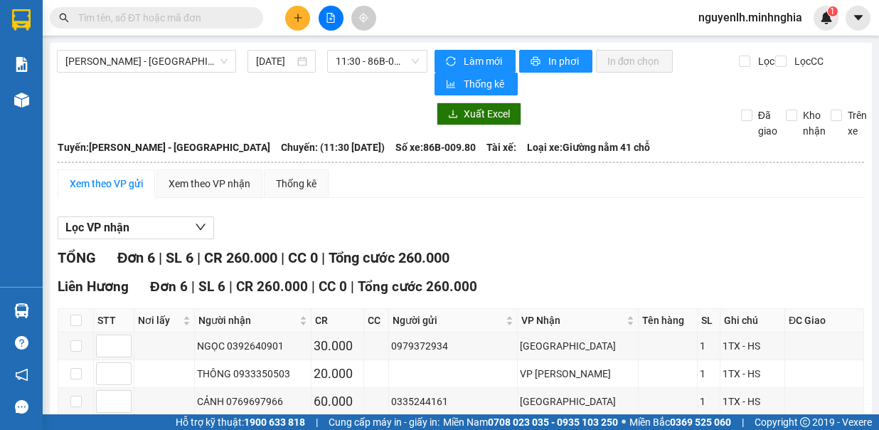
scroll to position [148, 0]
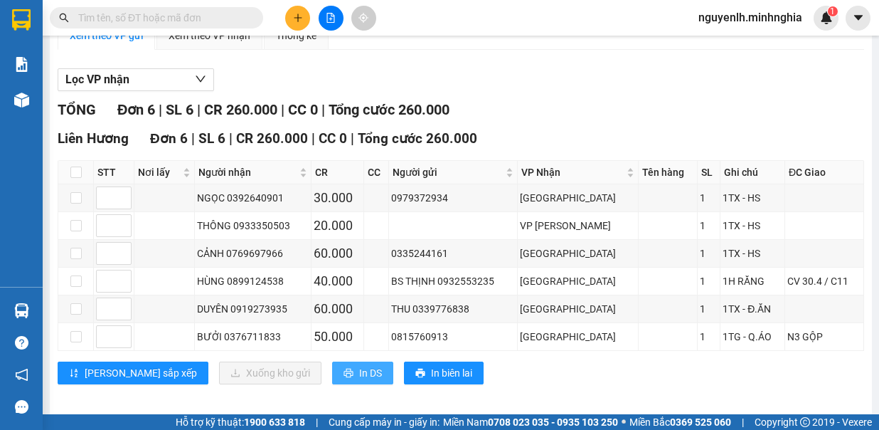
click at [359, 365] on span "In DS" at bounding box center [370, 373] width 23 height 16
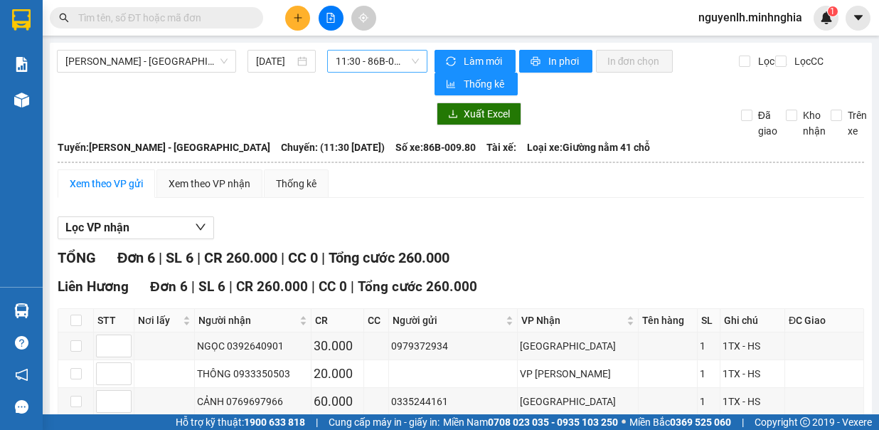
click at [392, 56] on span "11:30 - 86B-009.80" at bounding box center [377, 61] width 83 height 21
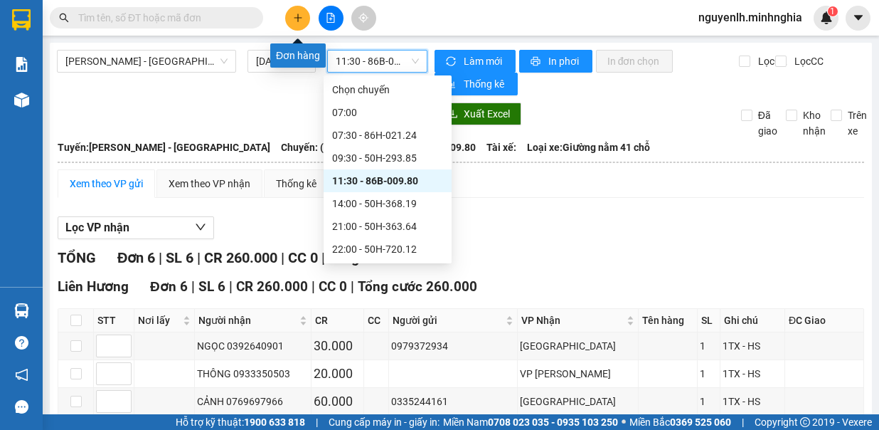
click at [294, 18] on icon "plus" at bounding box center [298, 18] width 10 height 10
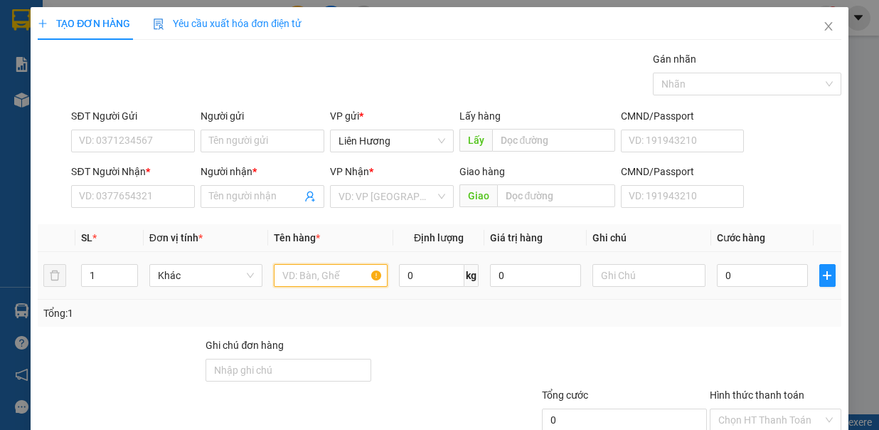
click at [294, 264] on input "text" at bounding box center [331, 275] width 114 height 23
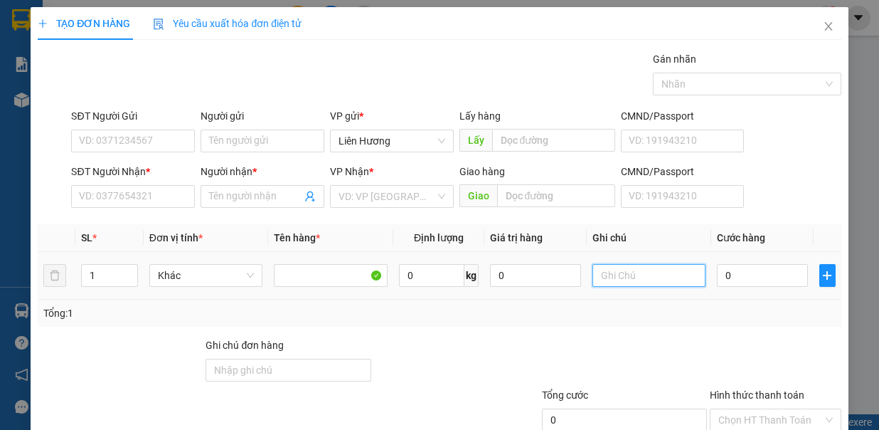
click at [596, 266] on input "text" at bounding box center [650, 275] width 114 height 23
type input "1TX - HS"
click at [746, 276] on input "0" at bounding box center [762, 275] width 91 height 23
type input "4"
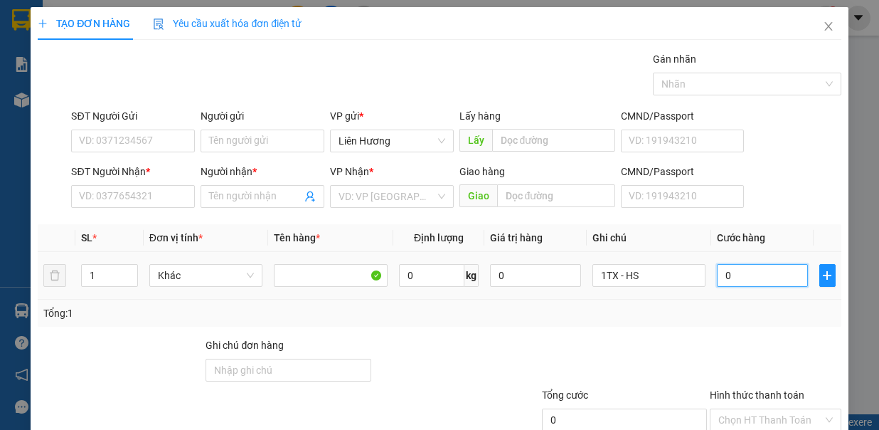
type input "4"
type input "40"
type input "40.000"
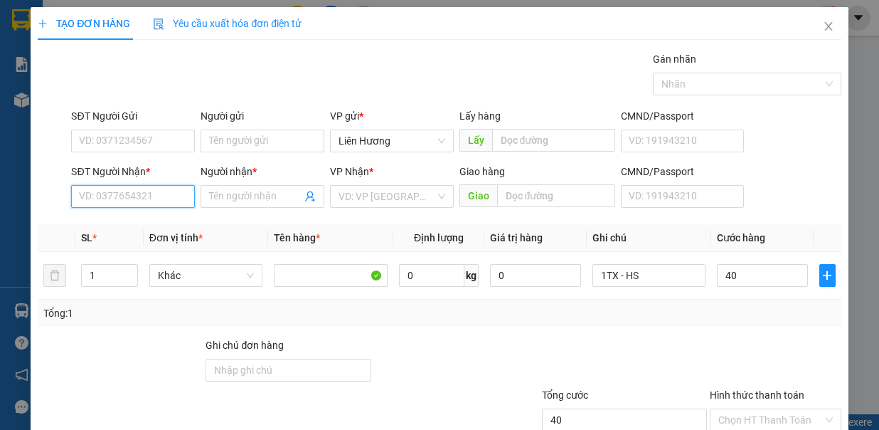
type input "40.000"
click at [181, 187] on input "SĐT Người Nhận *" at bounding box center [133, 196] width 124 height 23
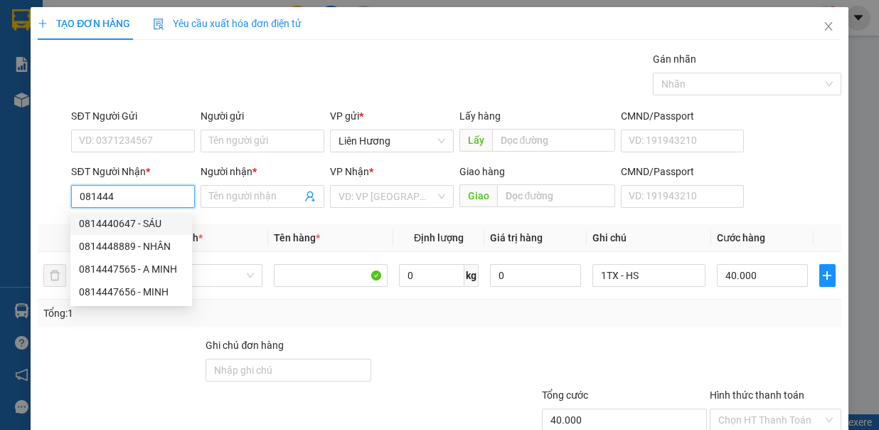
click at [161, 221] on div "0814440647 - SÁU" at bounding box center [131, 224] width 105 height 16
type input "0814440647"
type input "SÁU"
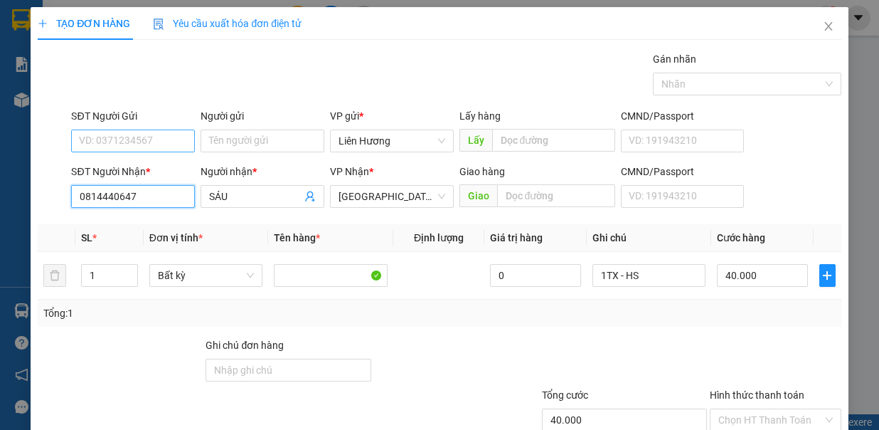
type input "0814440647"
click at [171, 144] on input "SĐT Người Gửi" at bounding box center [133, 140] width 124 height 23
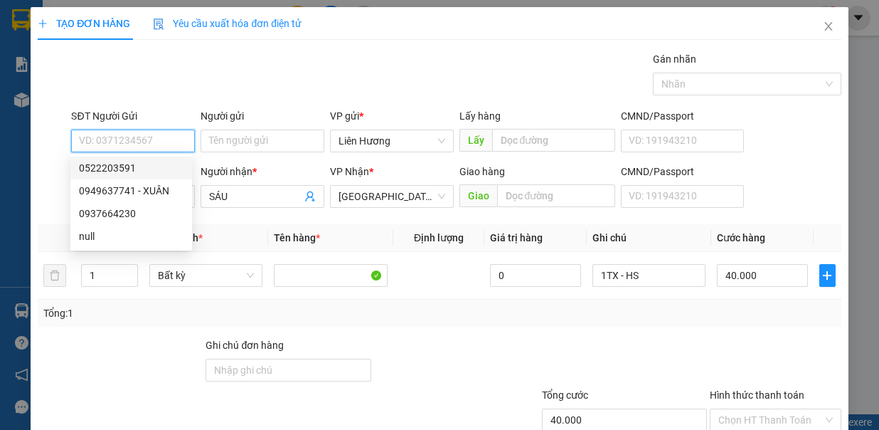
click at [163, 168] on div "0522203591" at bounding box center [131, 168] width 105 height 16
type input "0522203591"
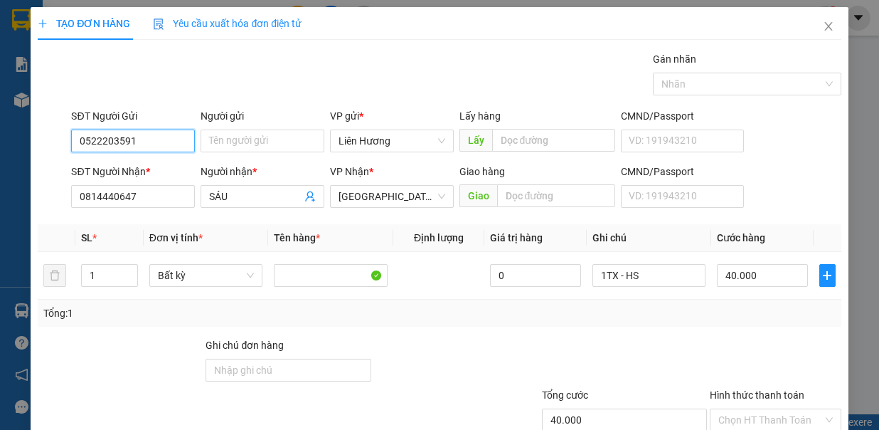
scroll to position [95, 0]
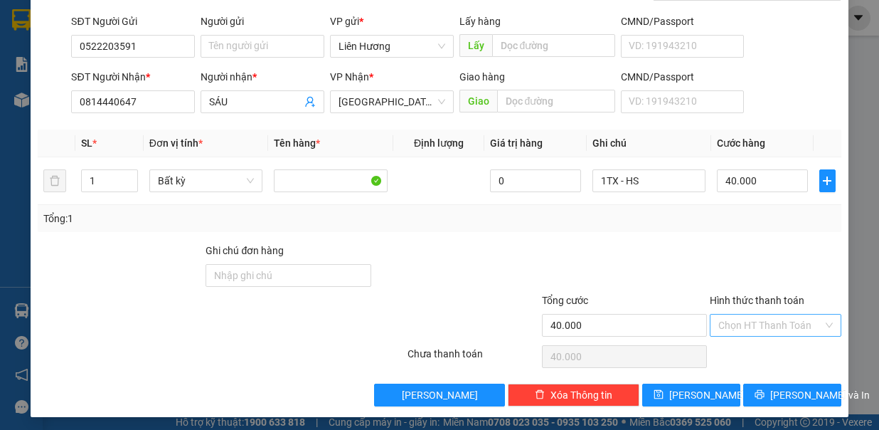
click at [773, 310] on div "Hình thức thanh toán Chọn HT Thanh Toán" at bounding box center [776, 317] width 132 height 50
click at [776, 319] on input "Hình thức thanh toán" at bounding box center [771, 324] width 105 height 21
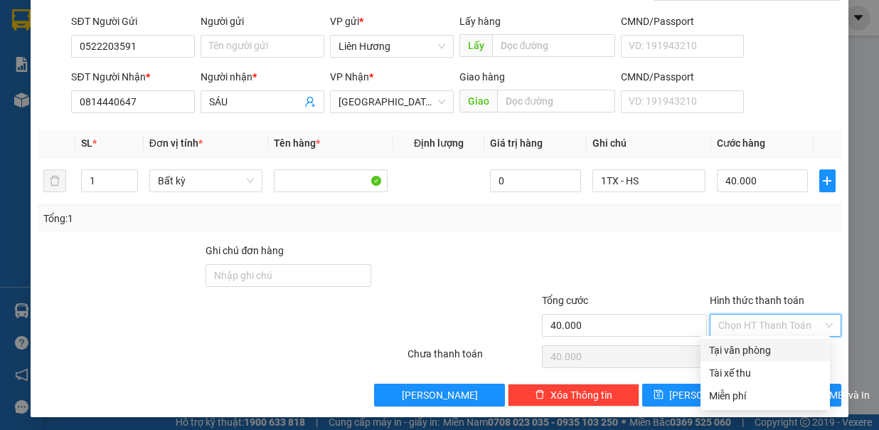
drag, startPoint x: 774, startPoint y: 349, endPoint x: 766, endPoint y: 361, distance: 14.4
click at [772, 350] on div "Tại văn phòng" at bounding box center [765, 350] width 112 height 16
type input "0"
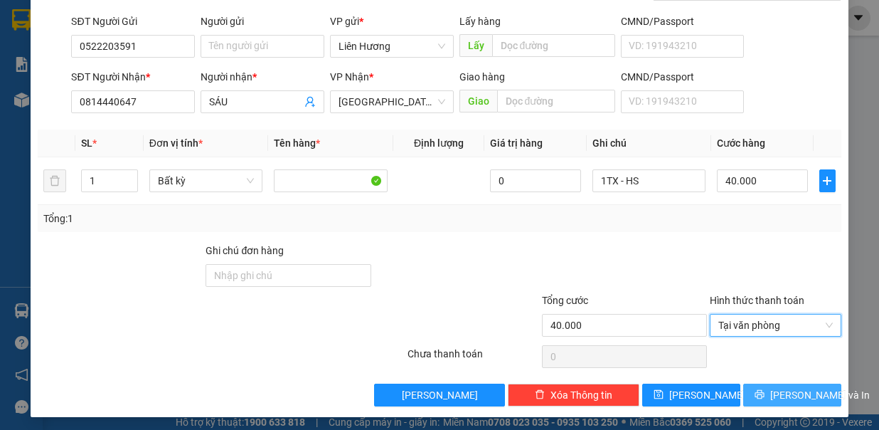
click at [786, 393] on span "[PERSON_NAME] và In" at bounding box center [821, 395] width 100 height 16
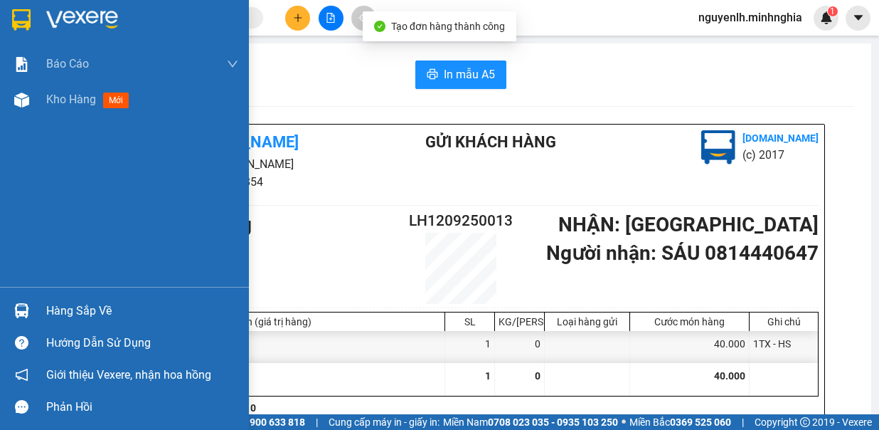
drag, startPoint x: 58, startPoint y: 100, endPoint x: 48, endPoint y: 100, distance: 10.0
click at [21, 103] on img at bounding box center [21, 99] width 15 height 15
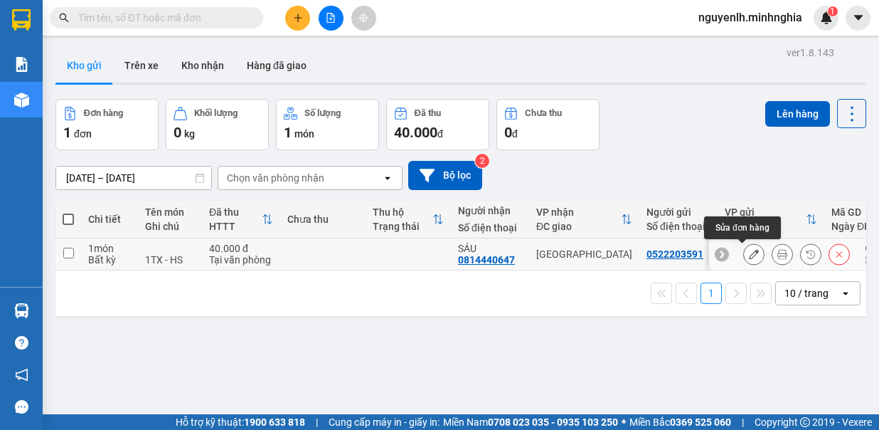
click at [749, 253] on icon at bounding box center [754, 254] width 10 height 10
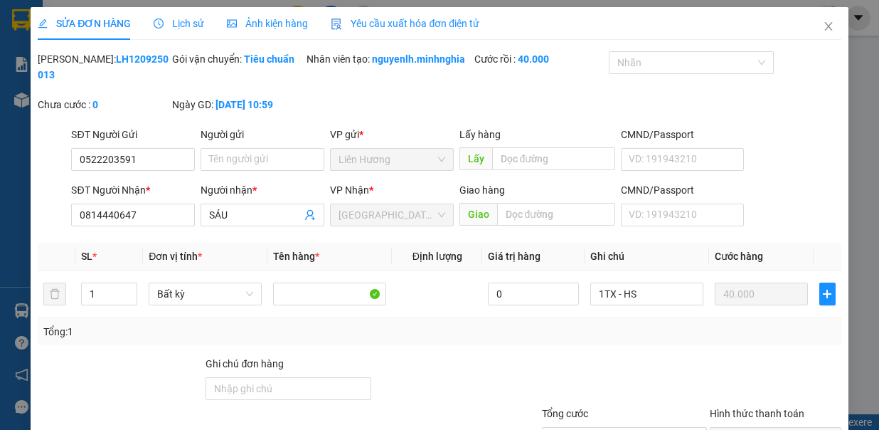
type input "0522203591"
type input "0814440647"
type input "40.000"
click at [229, 223] on input "SÁU" at bounding box center [255, 215] width 92 height 16
type input "S"
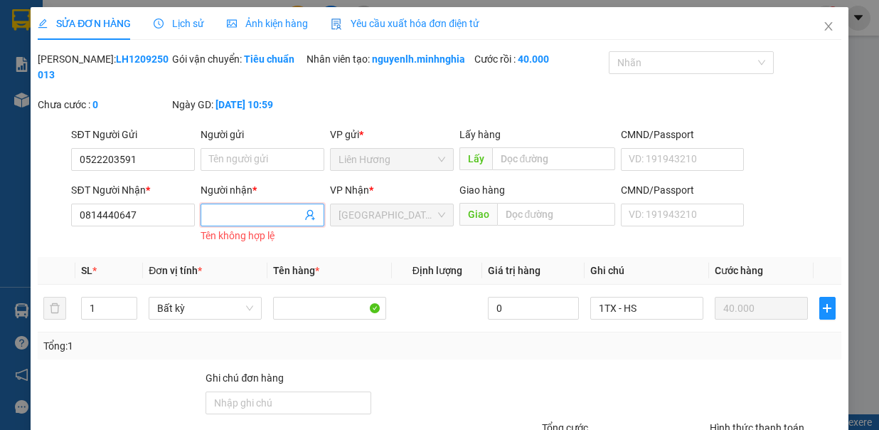
type input "A"
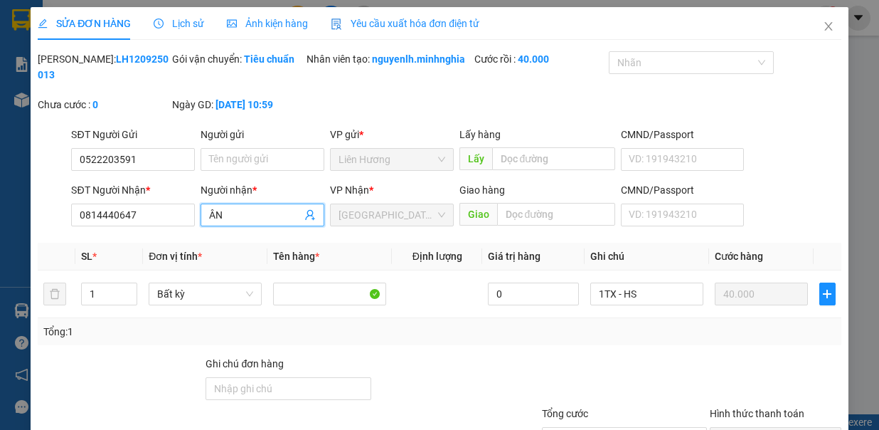
type input "Â"
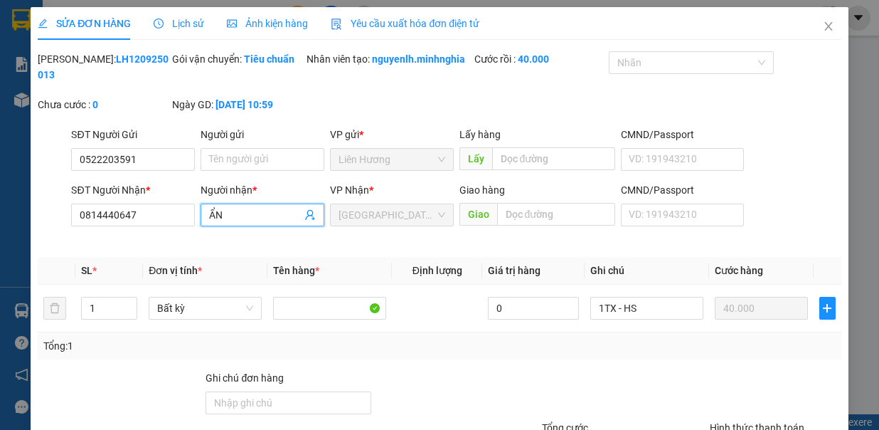
scroll to position [128, 0]
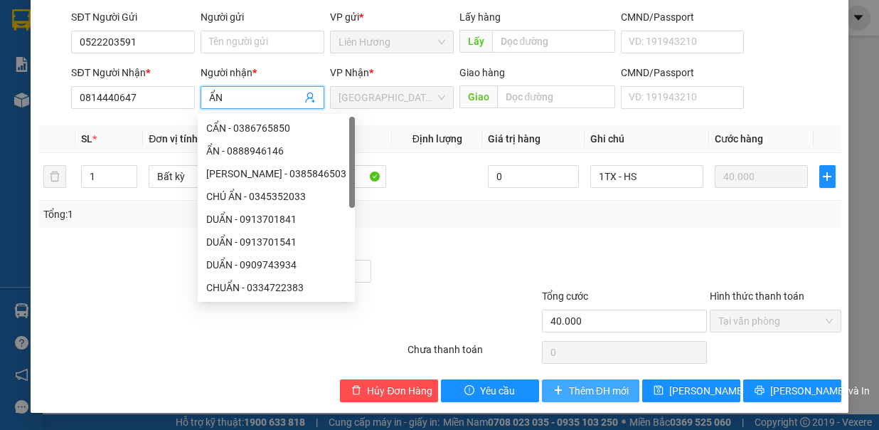
type input "ẨN"
click at [579, 389] on span "Thêm ĐH mới" at bounding box center [599, 391] width 60 height 16
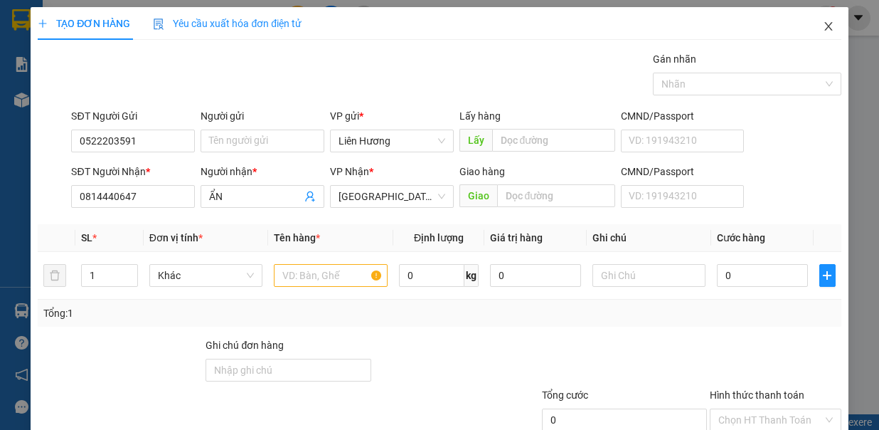
click at [823, 24] on icon "close" at bounding box center [828, 26] width 11 height 11
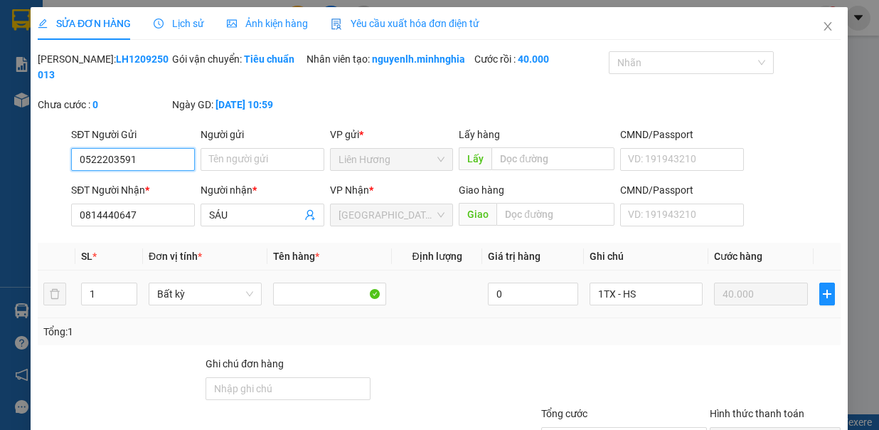
type input "0522203591"
type input "0814440647"
type input "40.000"
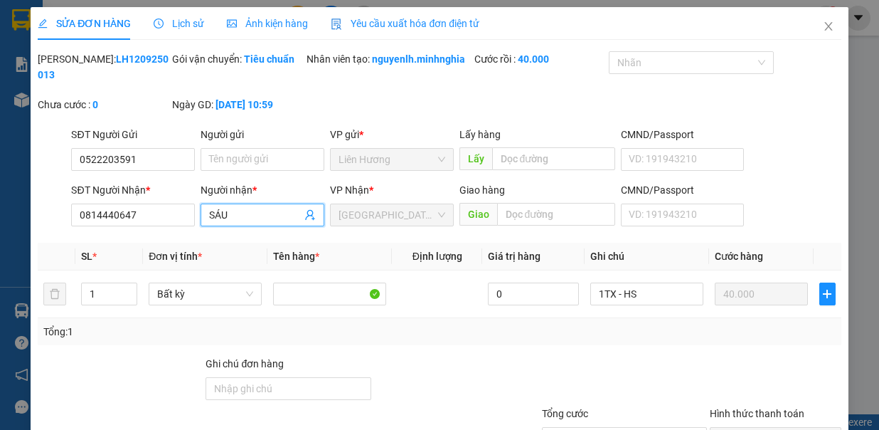
click at [270, 223] on input "SÁU" at bounding box center [255, 215] width 92 height 16
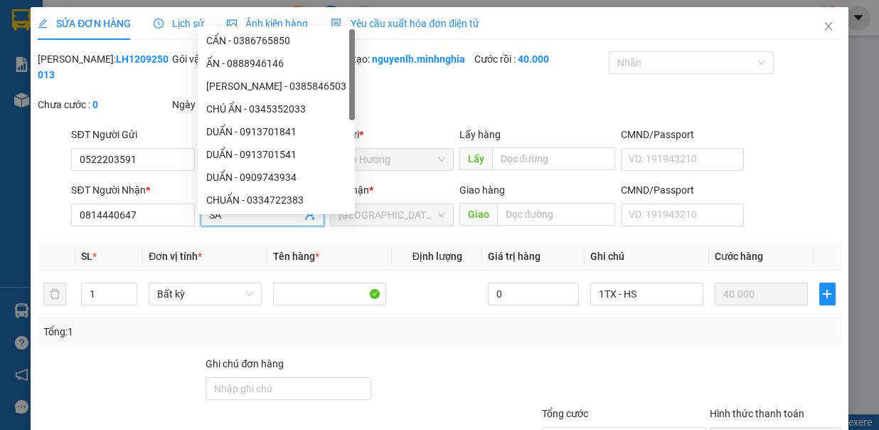
type input "S"
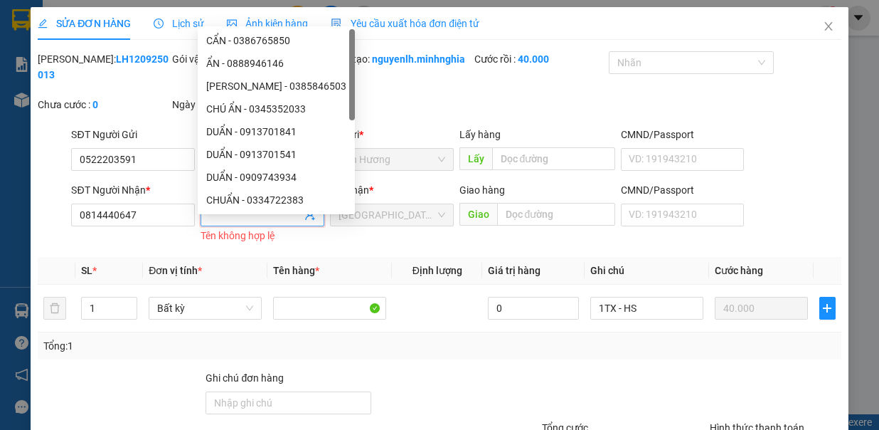
type input "A"
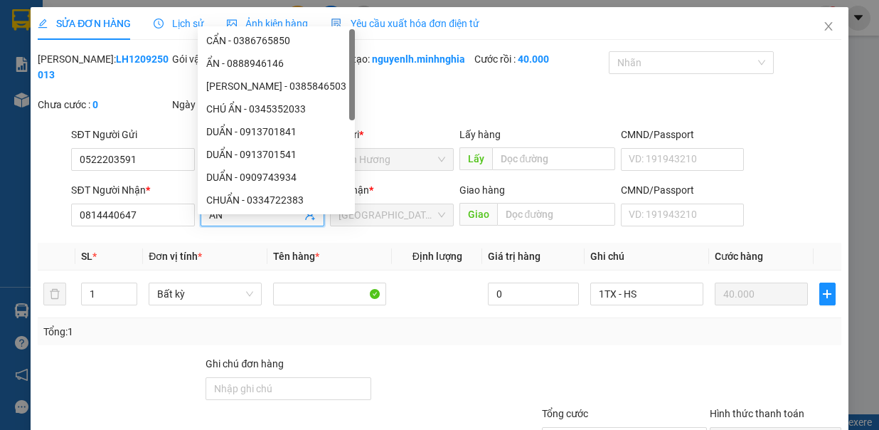
type input "Â"
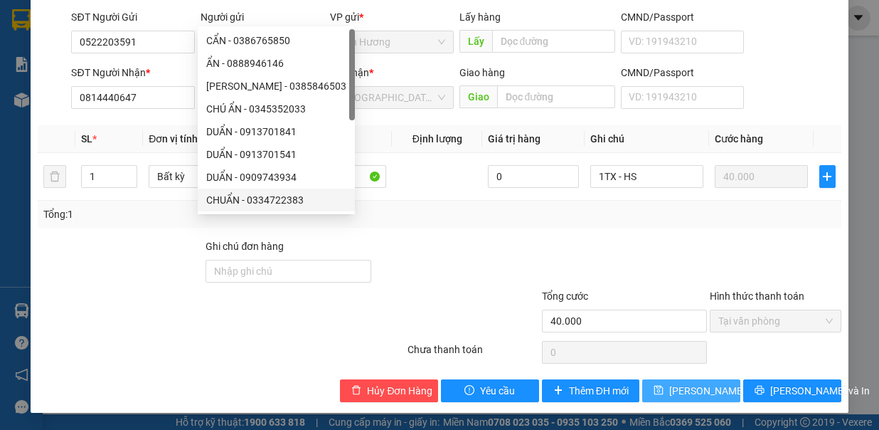
type input "ẨN"
click at [672, 391] on span "[PERSON_NAME] thay đổi" at bounding box center [727, 391] width 114 height 16
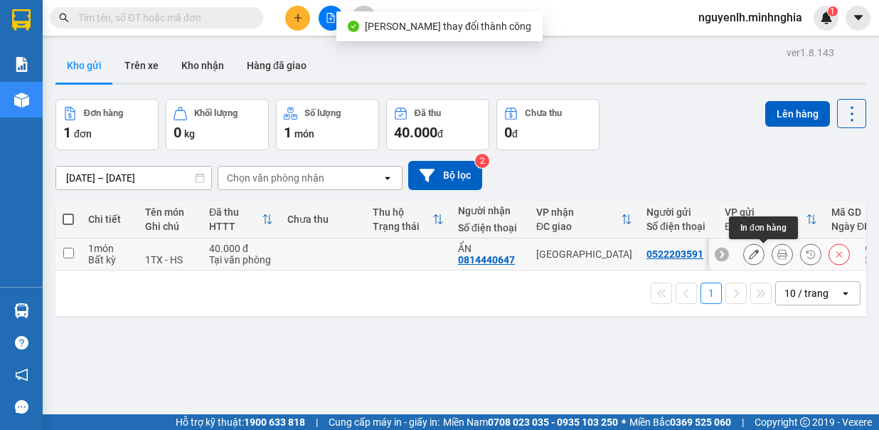
click at [778, 258] on icon at bounding box center [783, 254] width 10 height 10
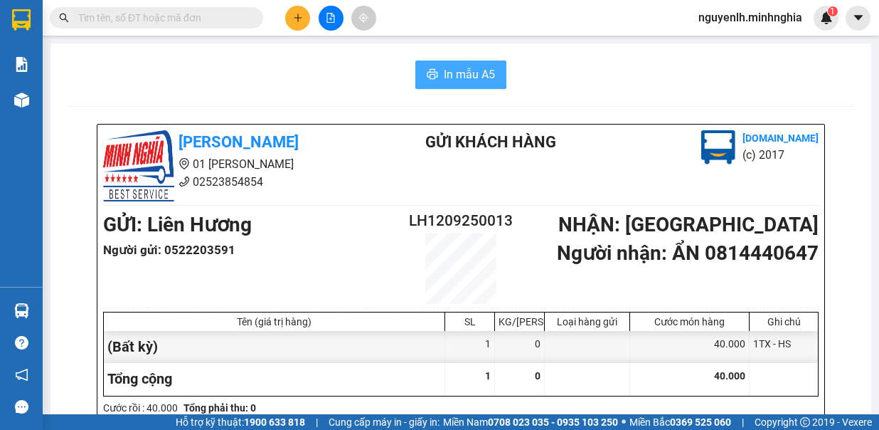
click at [455, 73] on span "In mẫu A5" at bounding box center [469, 74] width 51 height 18
